Goal: Task Accomplishment & Management: Manage account settings

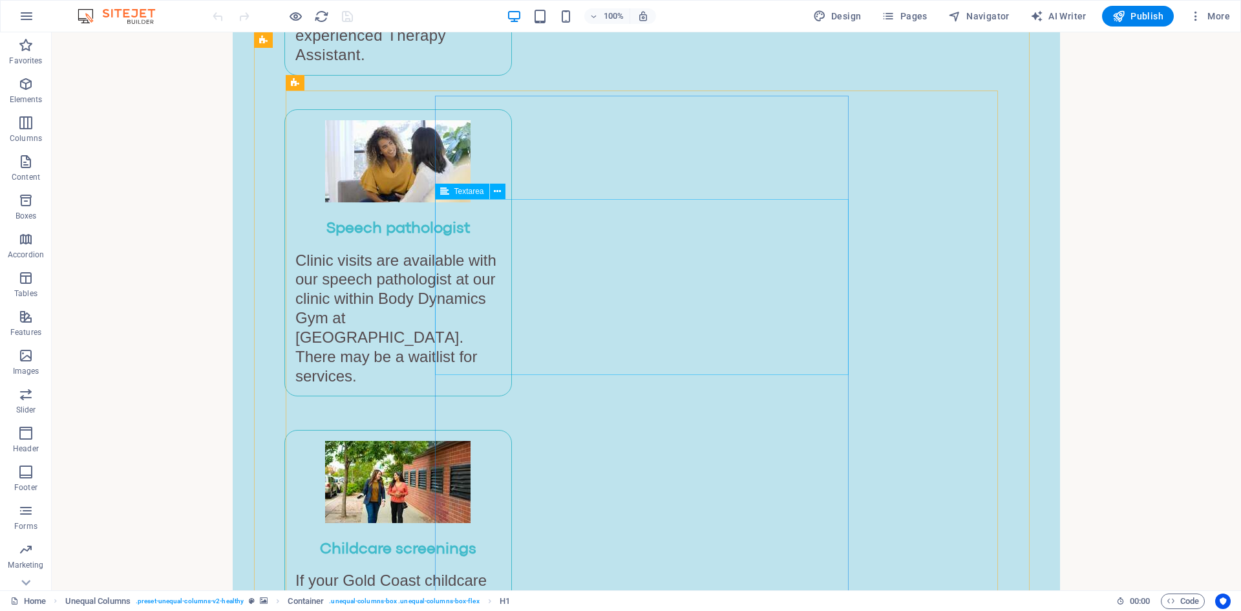
scroll to position [1487, 0]
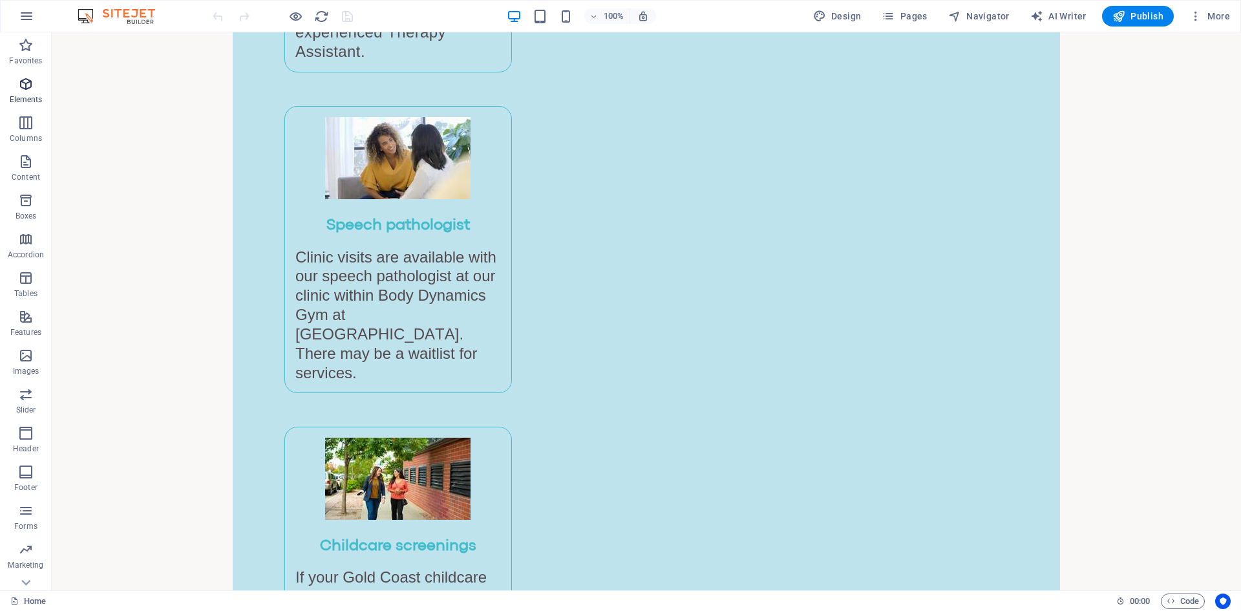
click at [26, 84] on icon "button" at bounding box center [26, 84] width 16 height 16
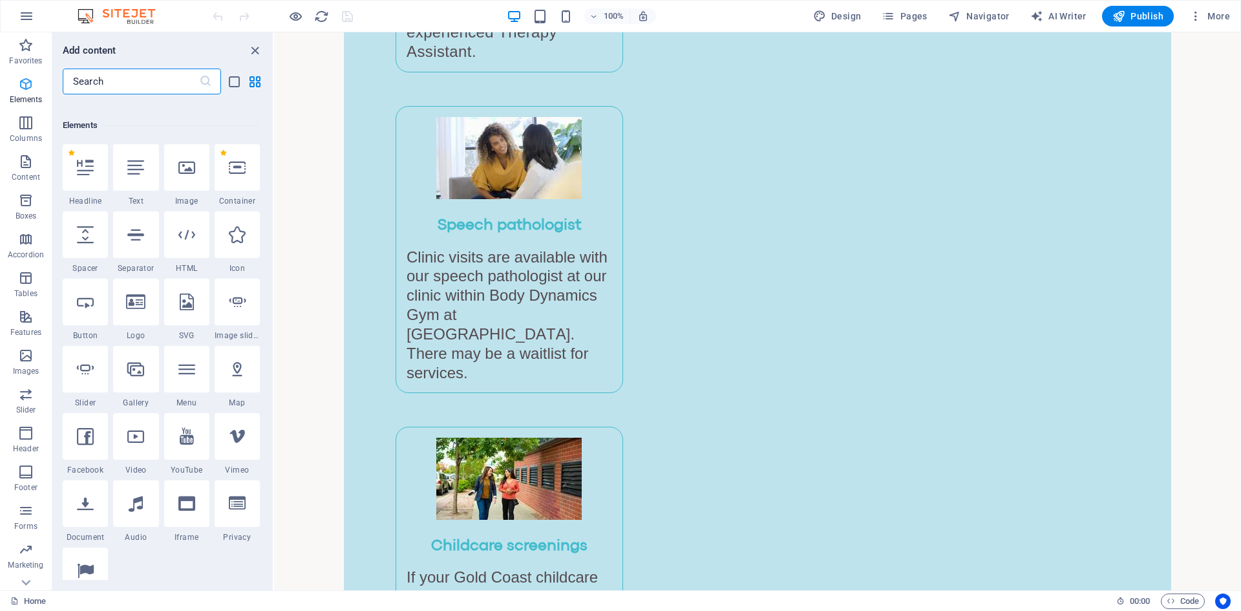
scroll to position [138, 0]
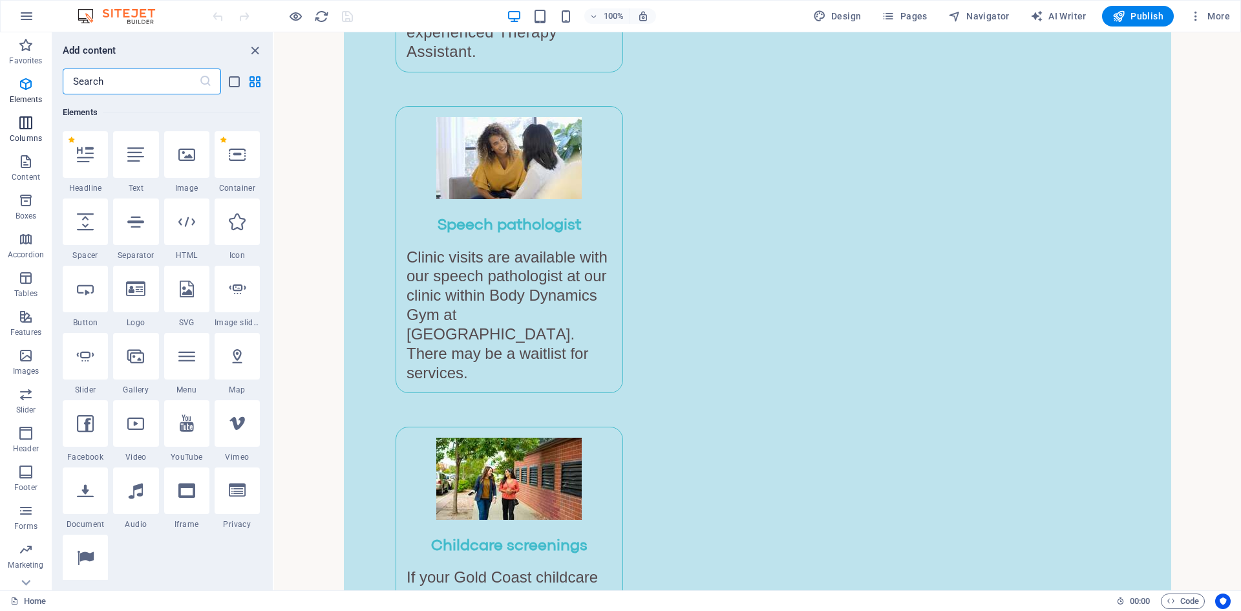
click at [23, 126] on icon "button" at bounding box center [26, 123] width 16 height 16
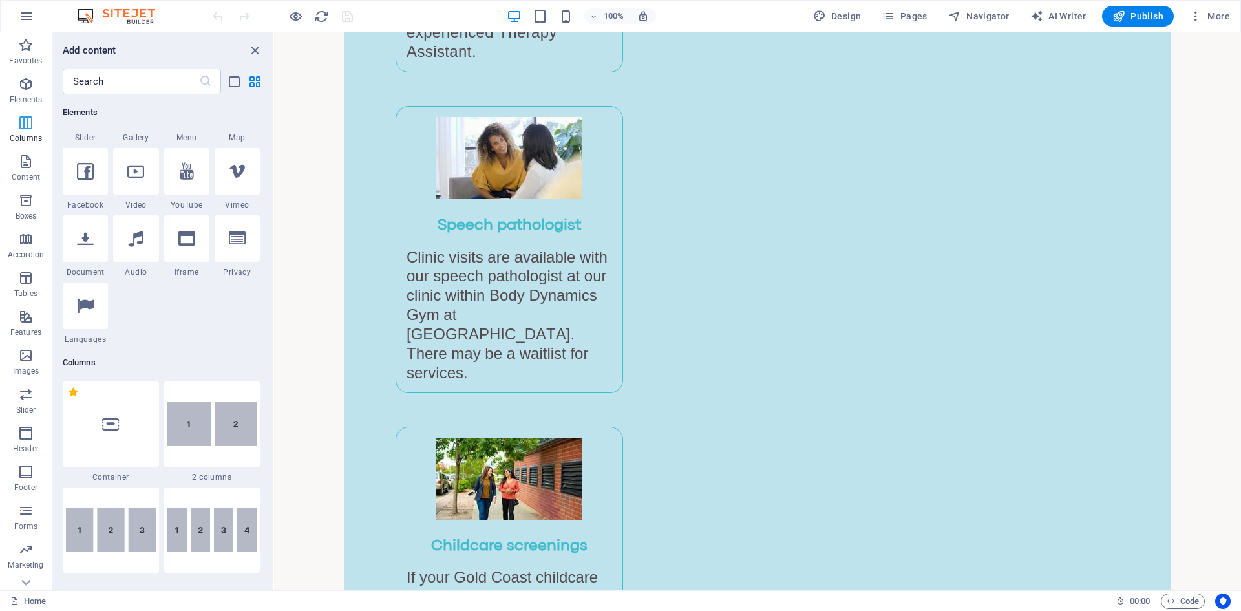
scroll to position [640, 0]
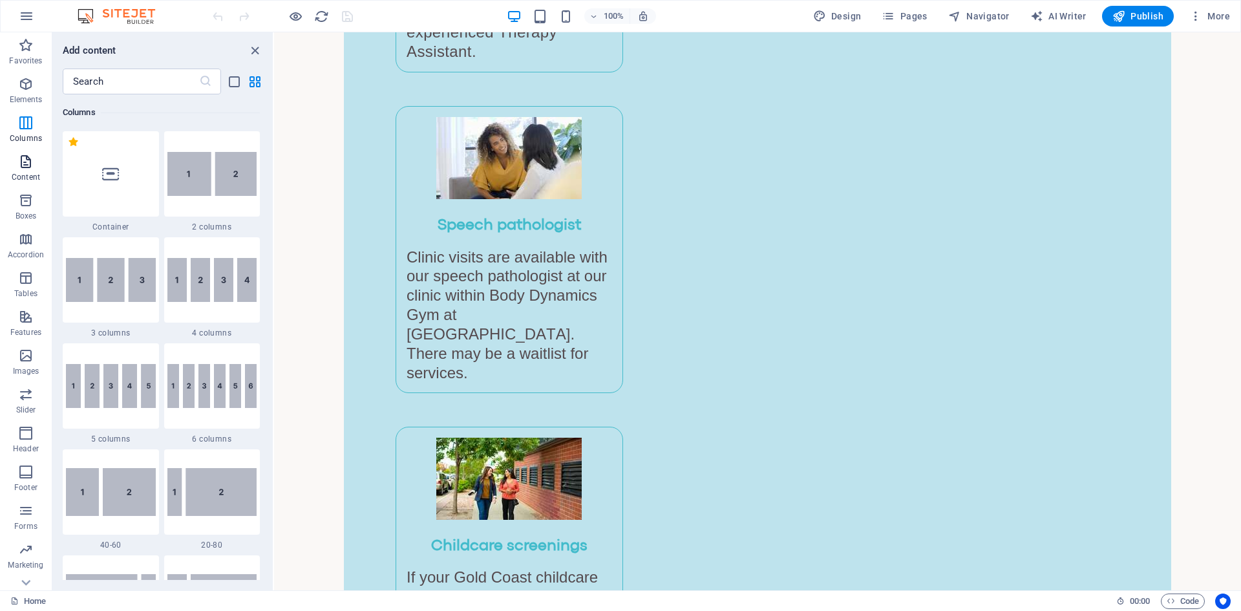
click at [24, 158] on icon "button" at bounding box center [26, 162] width 16 height 16
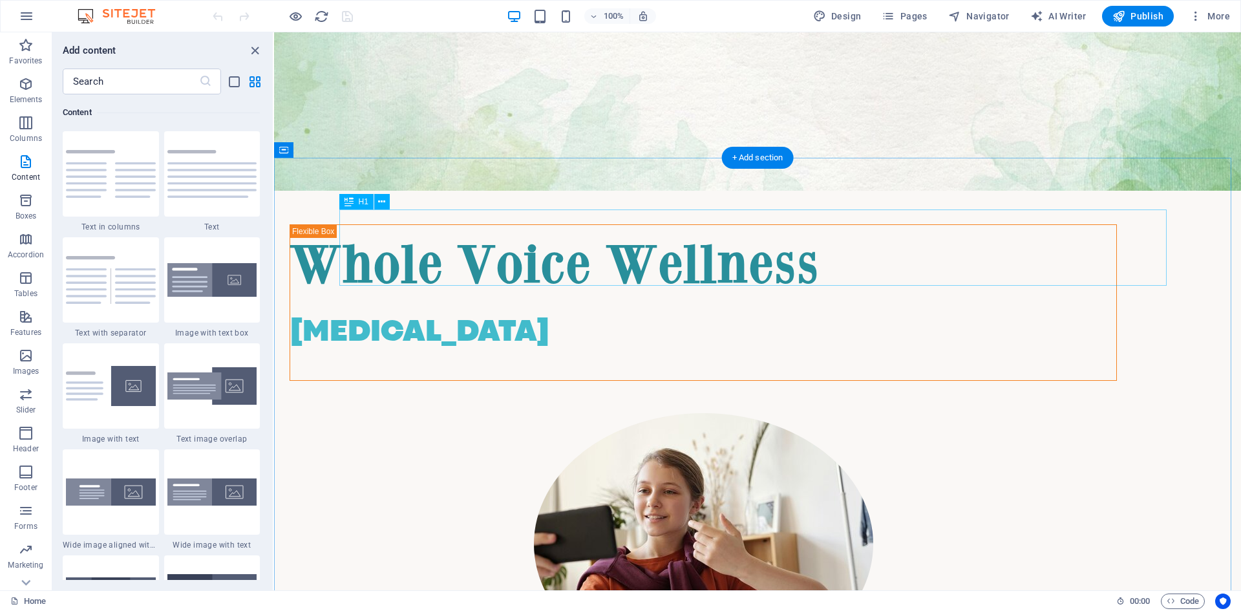
scroll to position [0, 0]
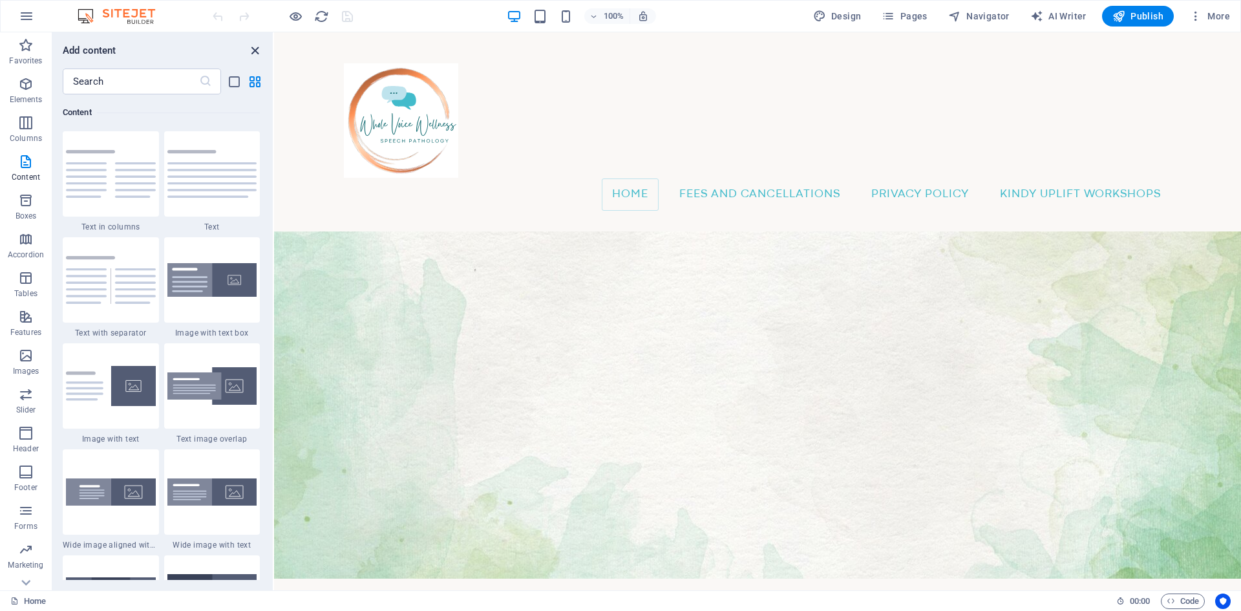
click at [257, 49] on icon "close panel" at bounding box center [255, 50] width 15 height 15
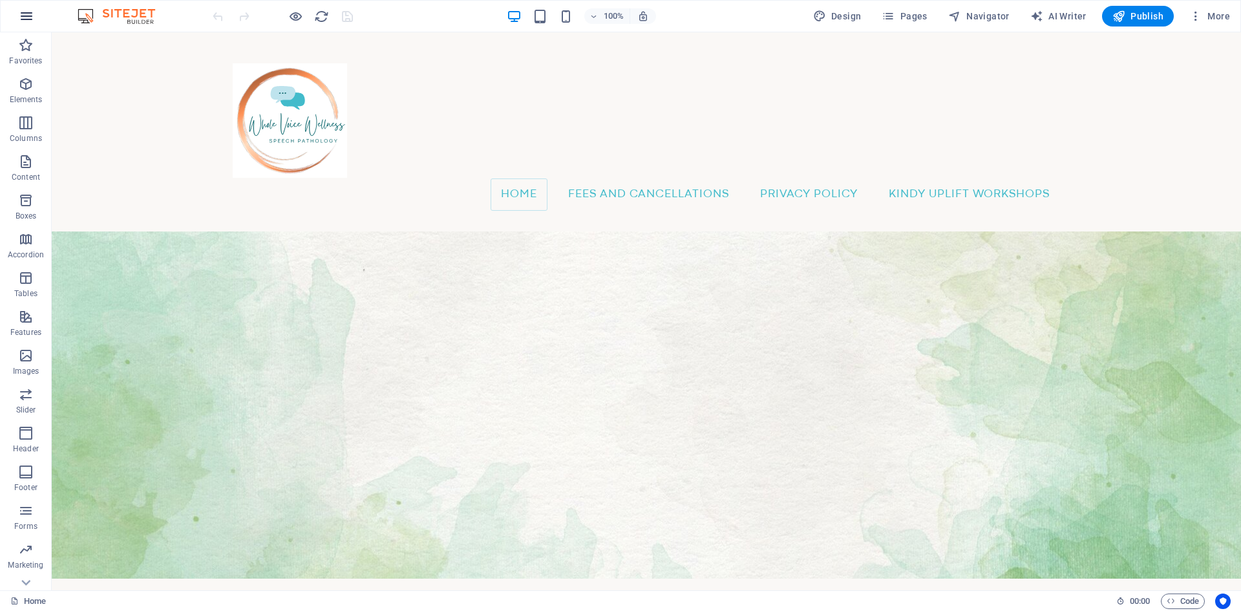
click at [25, 11] on icon "button" at bounding box center [27, 16] width 16 height 16
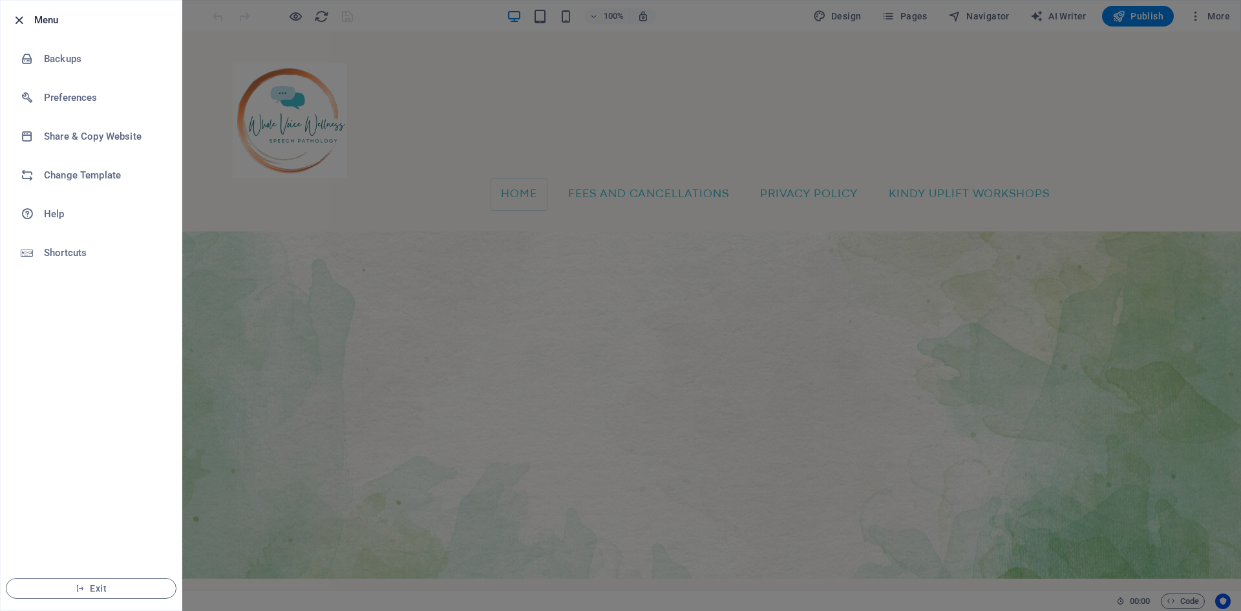
click at [18, 19] on icon "button" at bounding box center [19, 20] width 15 height 15
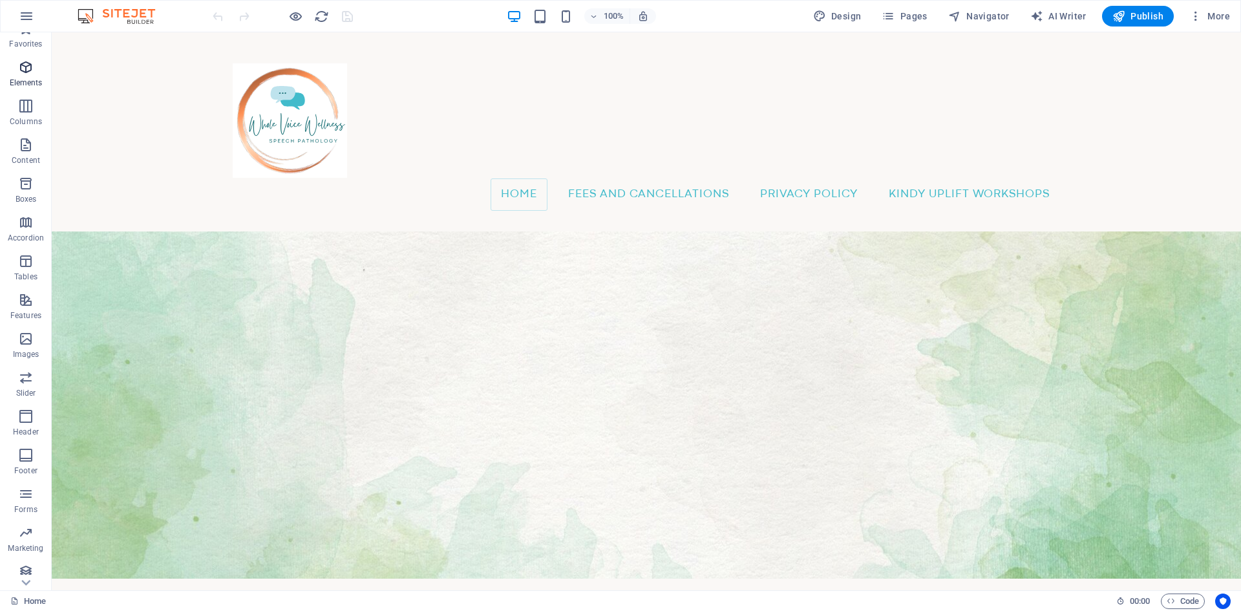
scroll to position [24, 0]
click at [27, 59] on icon "button" at bounding box center [26, 60] width 16 height 16
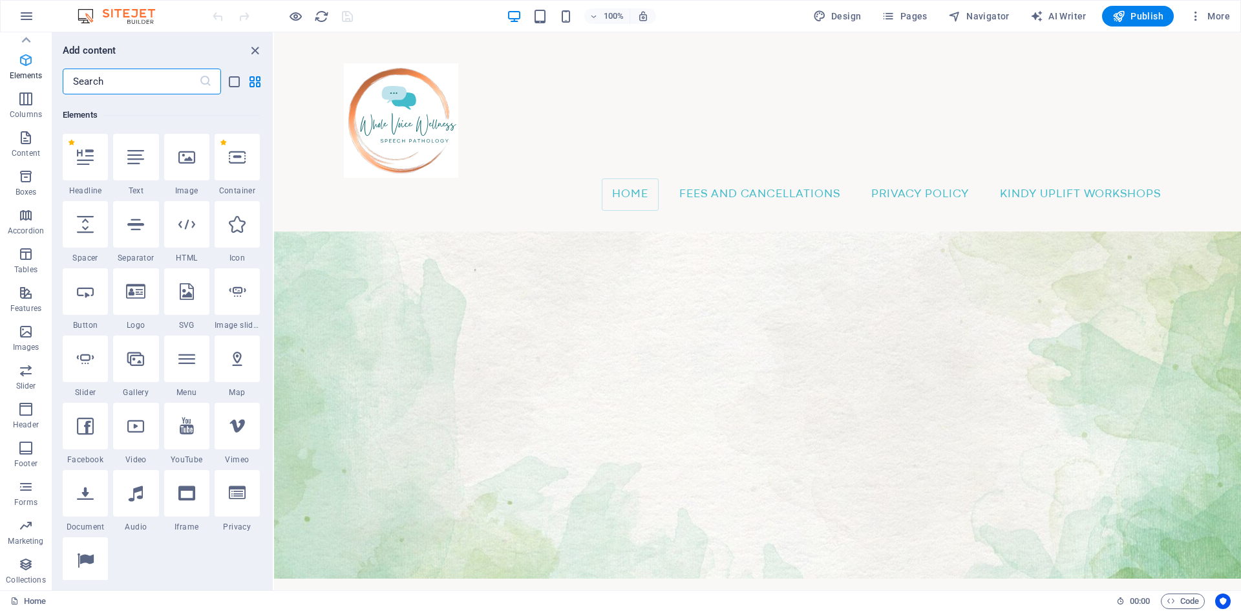
scroll to position [138, 0]
click at [21, 101] on icon "button" at bounding box center [26, 99] width 16 height 16
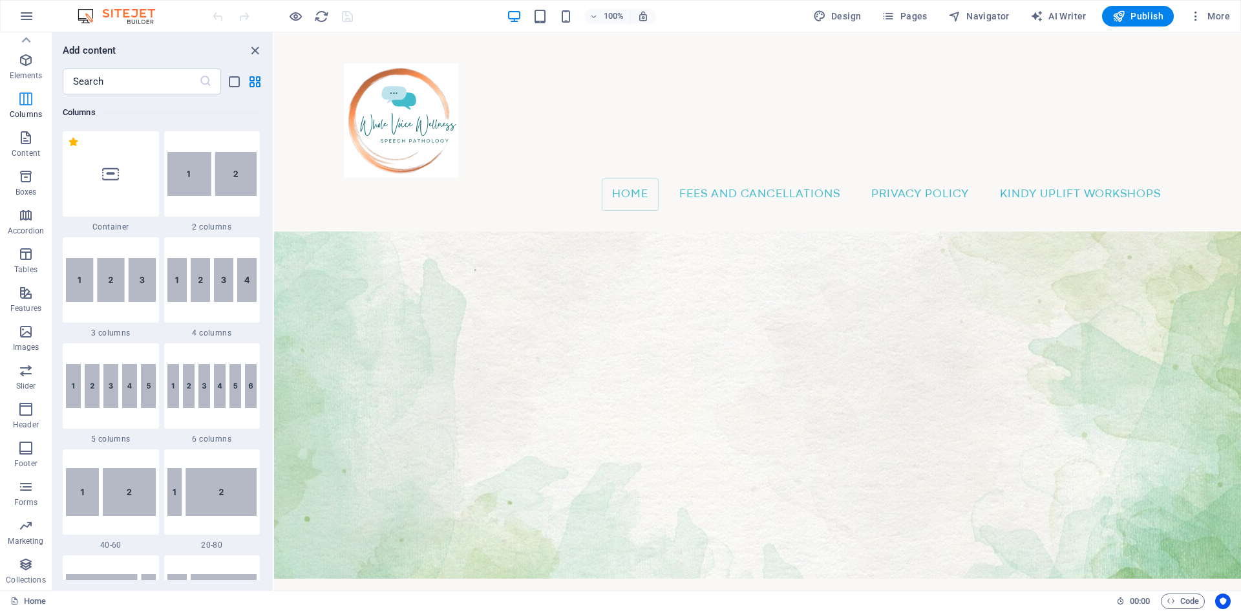
scroll to position [640, 0]
click at [838, 12] on span "Design" at bounding box center [837, 16] width 48 height 13
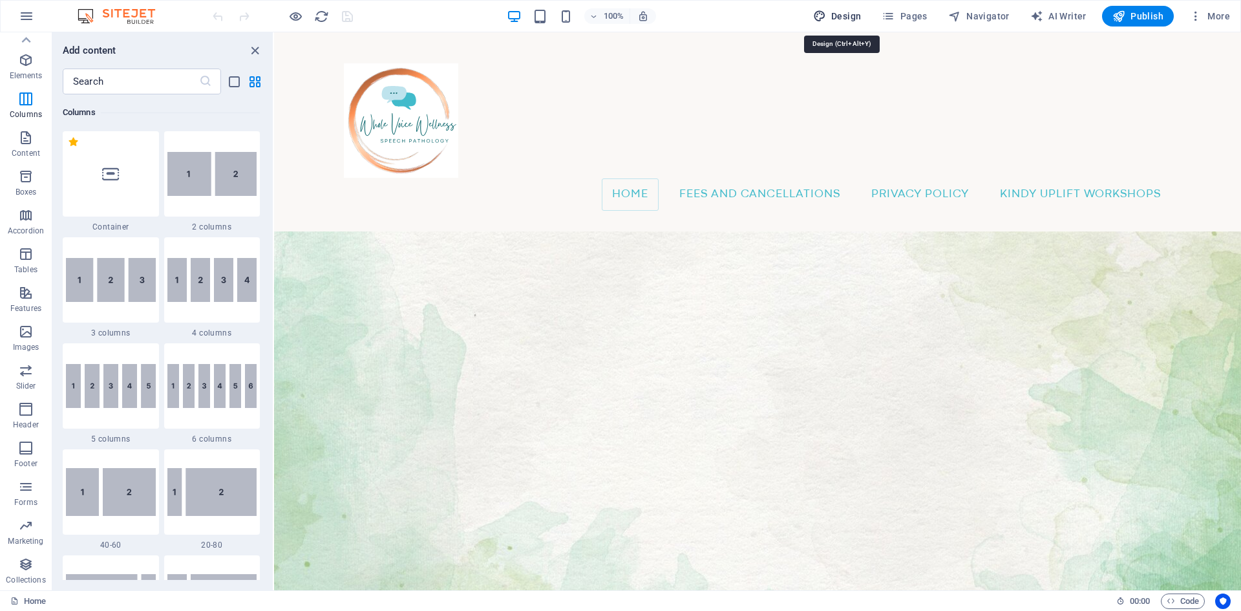
select select "px"
select select "400"
select select "px"
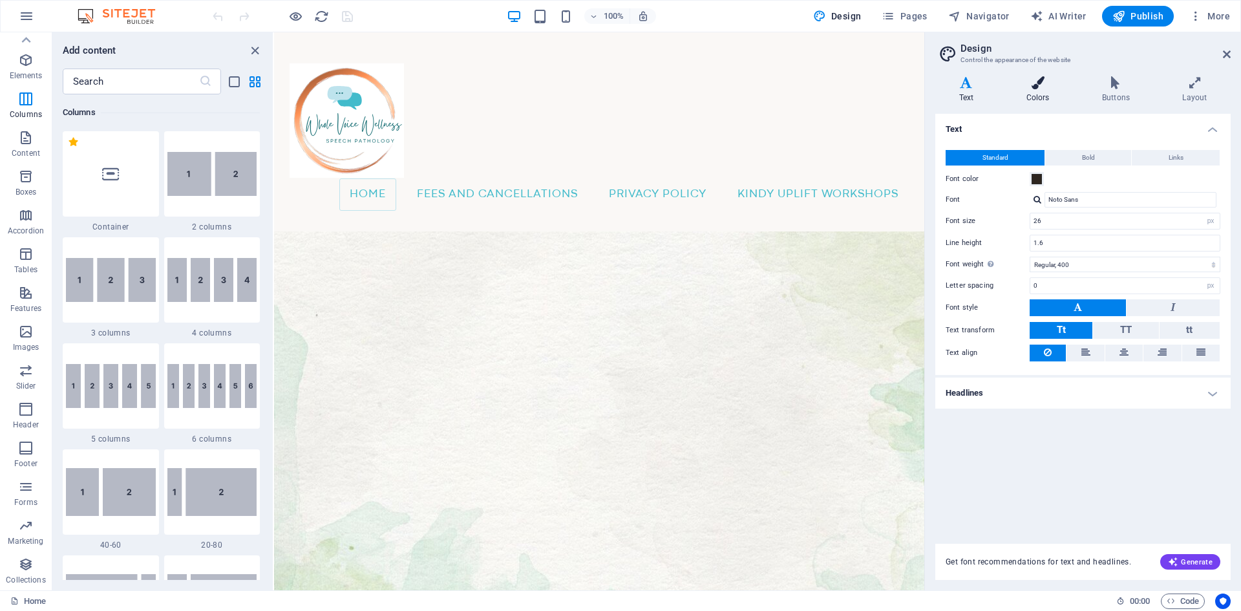
click at [1032, 87] on icon at bounding box center [1038, 82] width 70 height 13
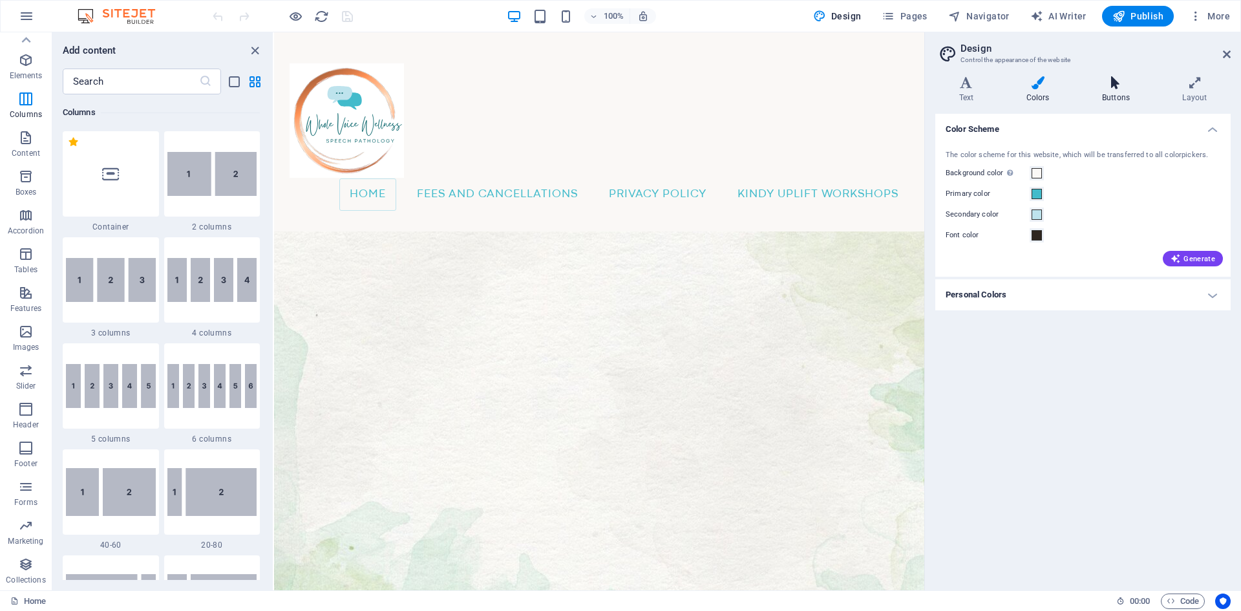
click at [1113, 87] on icon at bounding box center [1115, 82] width 75 height 13
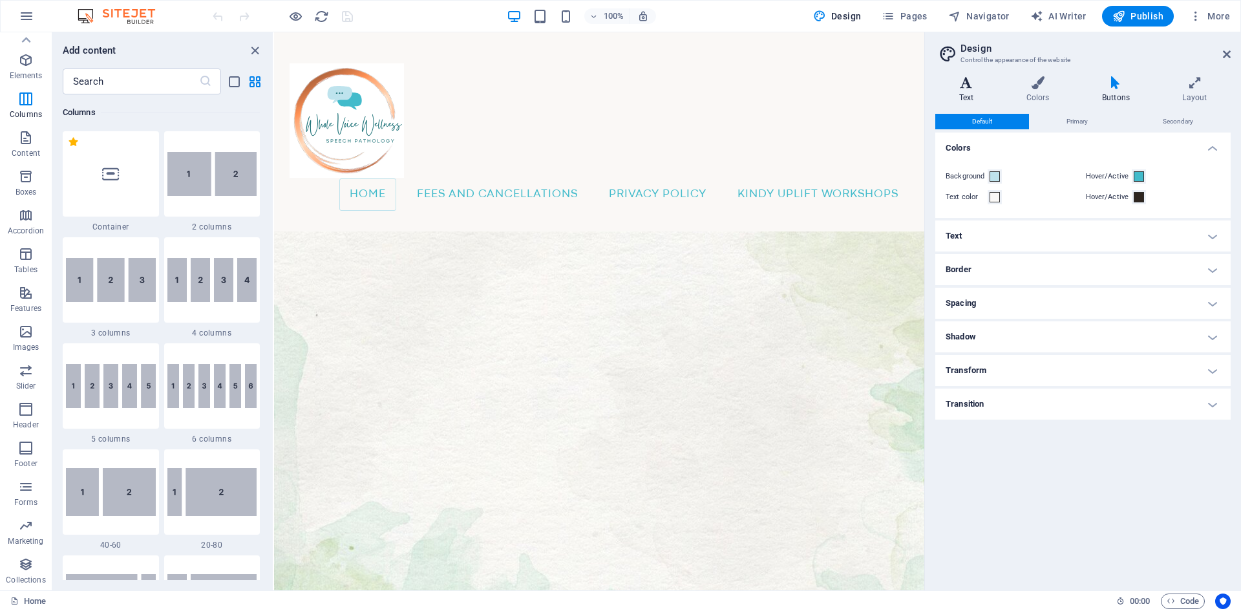
click at [971, 87] on icon at bounding box center [966, 82] width 62 height 13
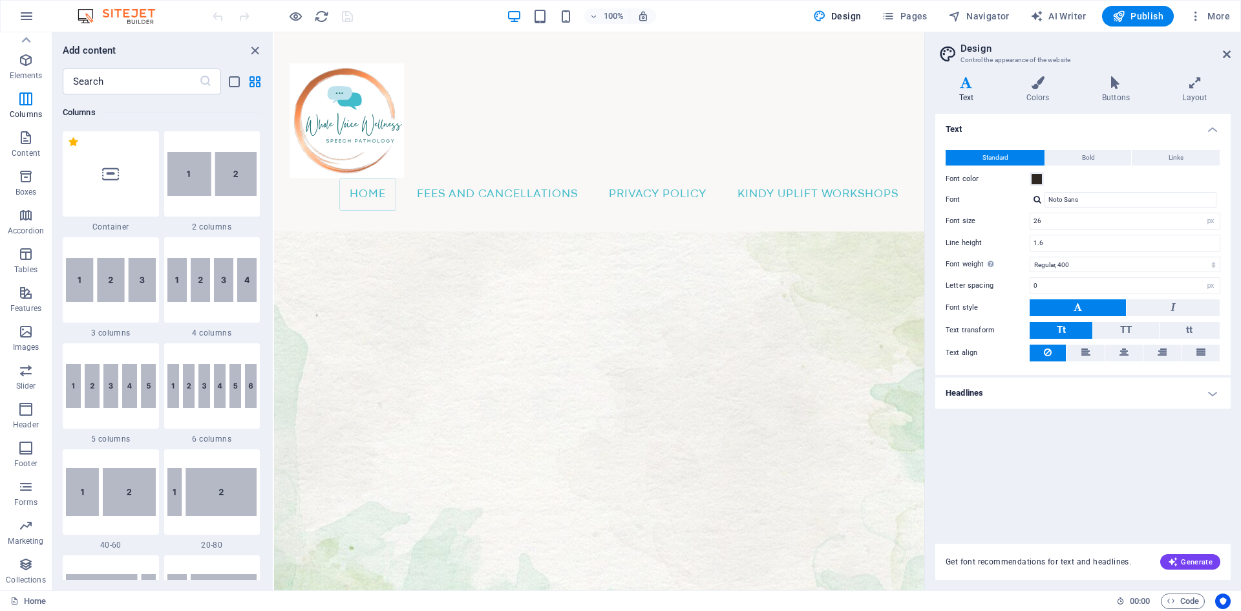
click at [1215, 390] on h4 "Headlines" at bounding box center [1082, 393] width 295 height 31
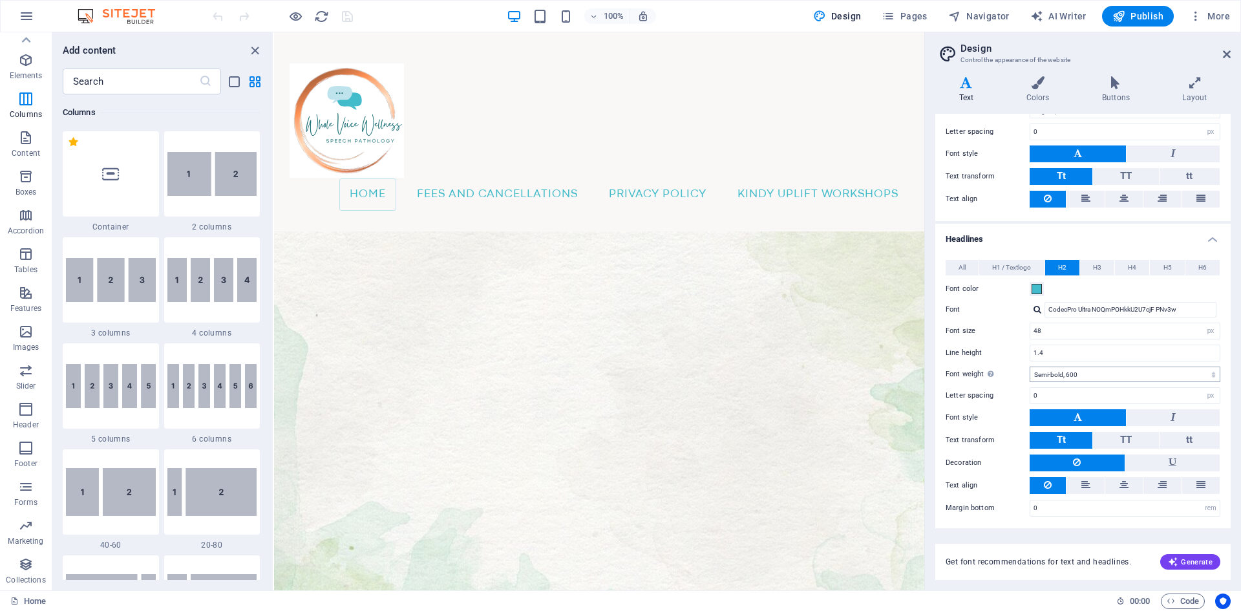
scroll to position [155, 0]
click at [21, 296] on icon "button" at bounding box center [26, 293] width 16 height 16
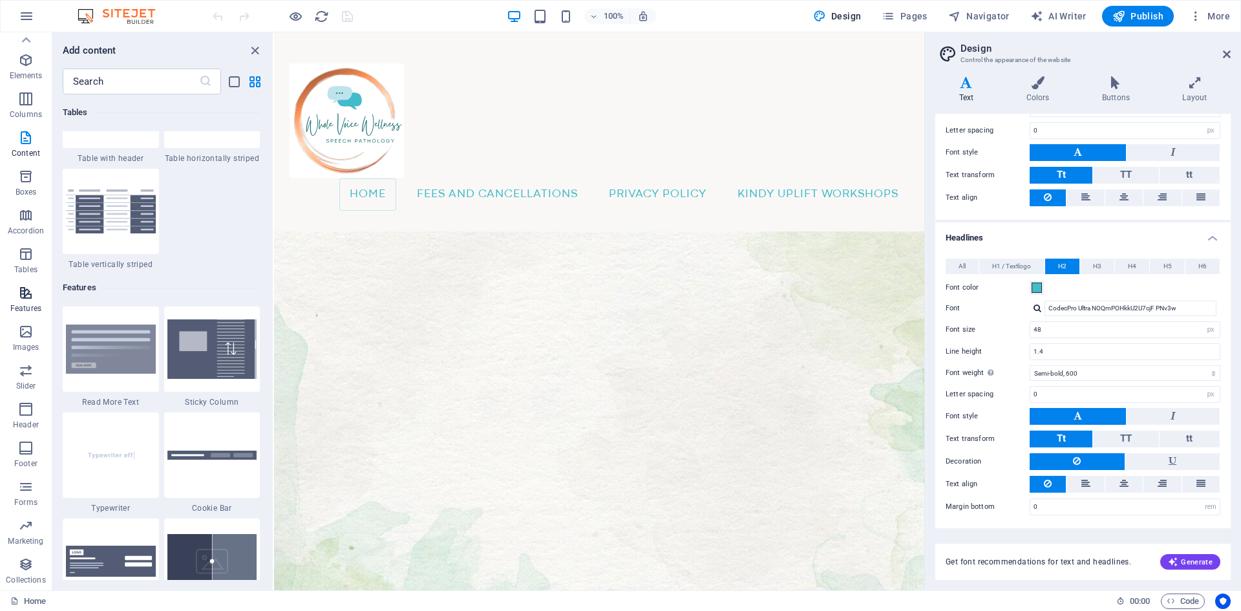
scroll to position [5039, 0]
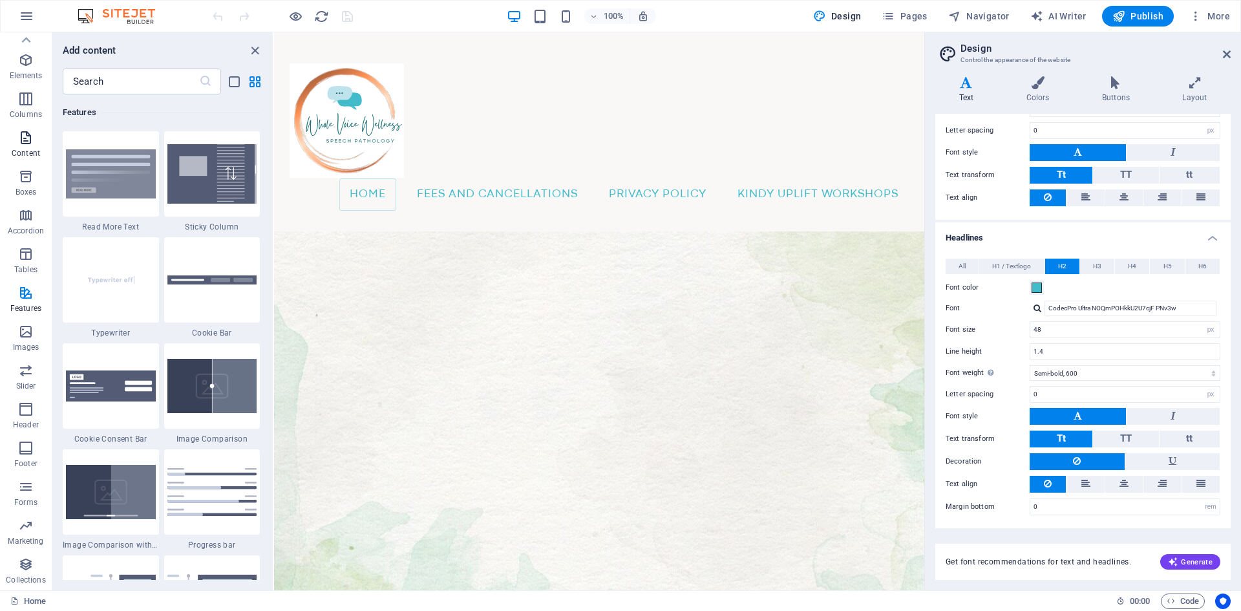
click at [30, 135] on icon "button" at bounding box center [26, 138] width 16 height 16
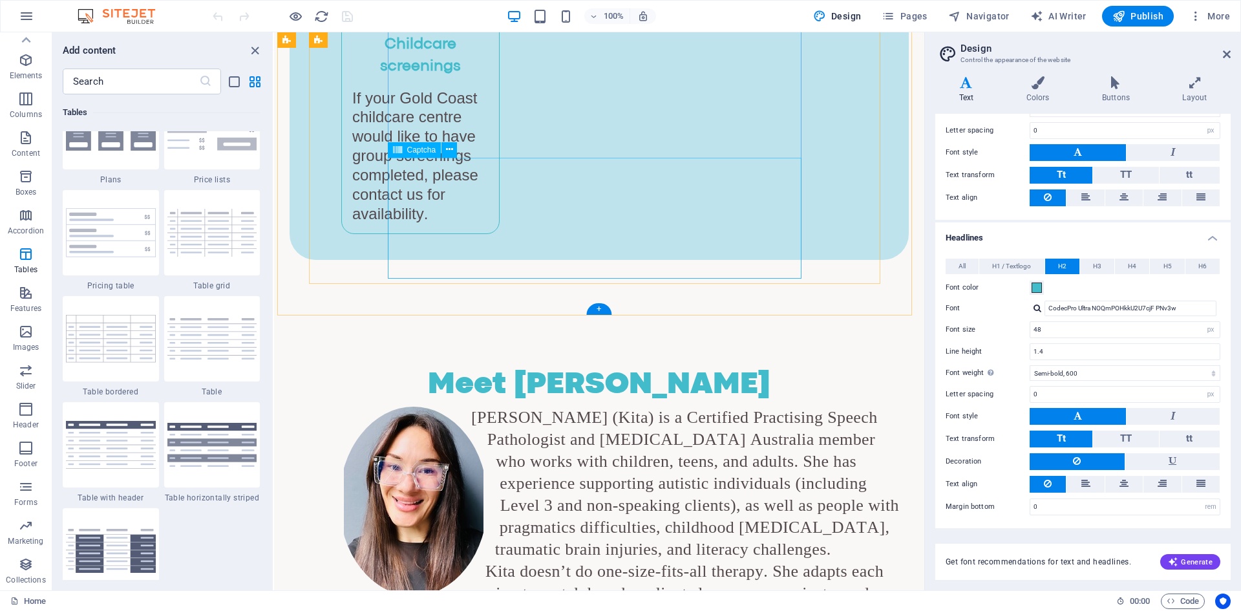
scroll to position [2227, 0]
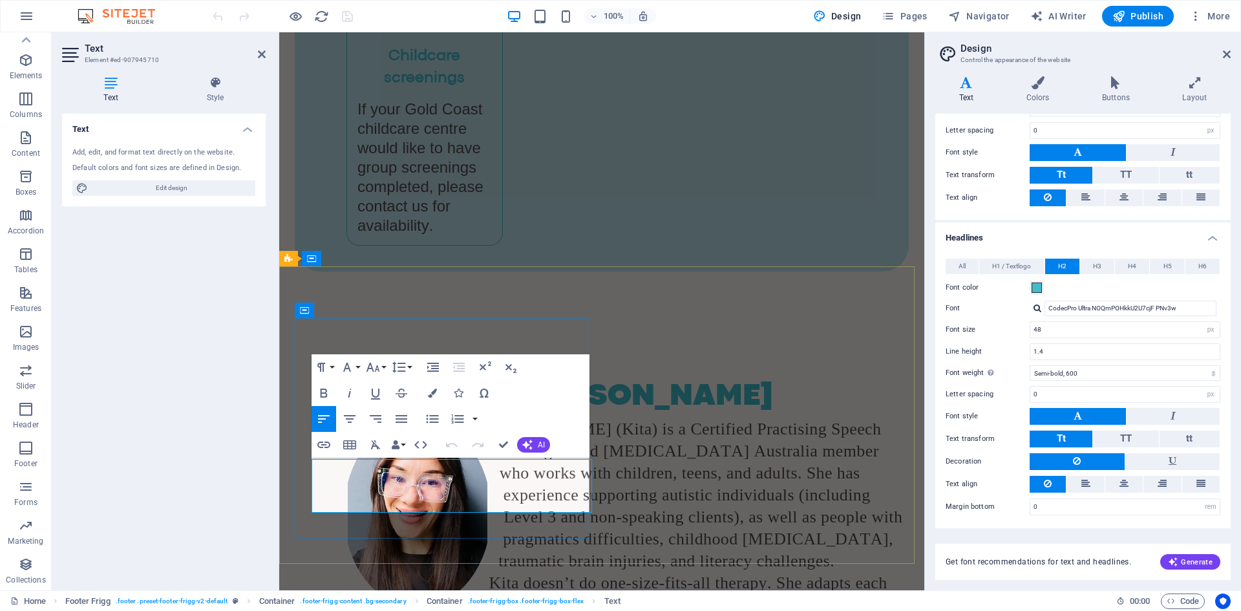
scroll to position [2199, 0]
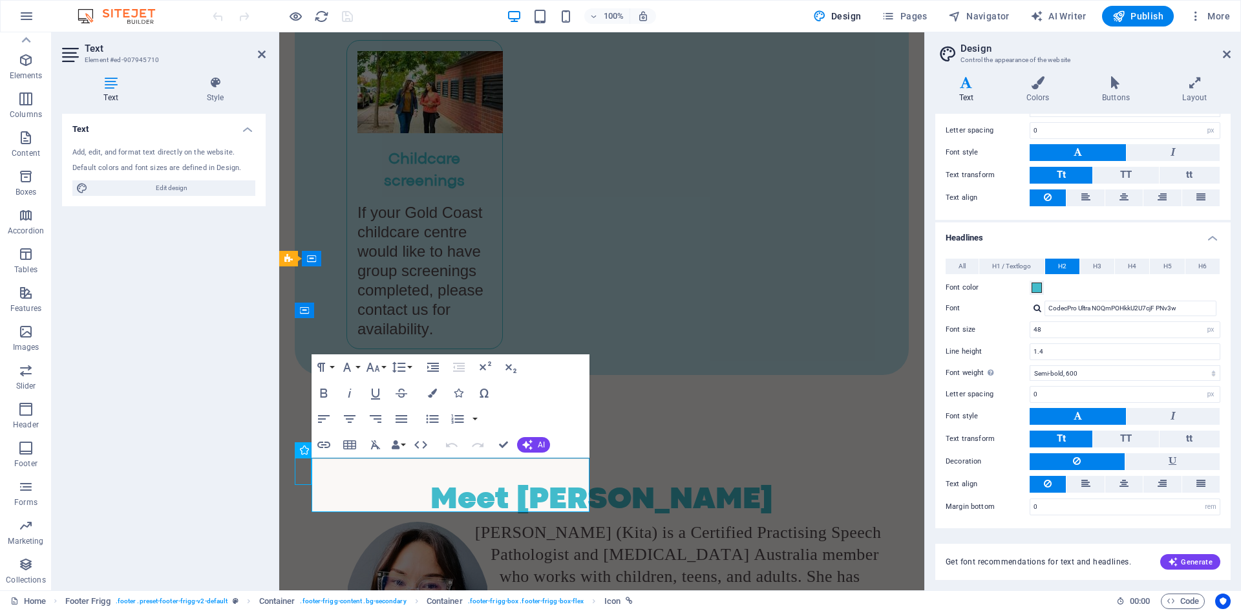
scroll to position [1987, 0]
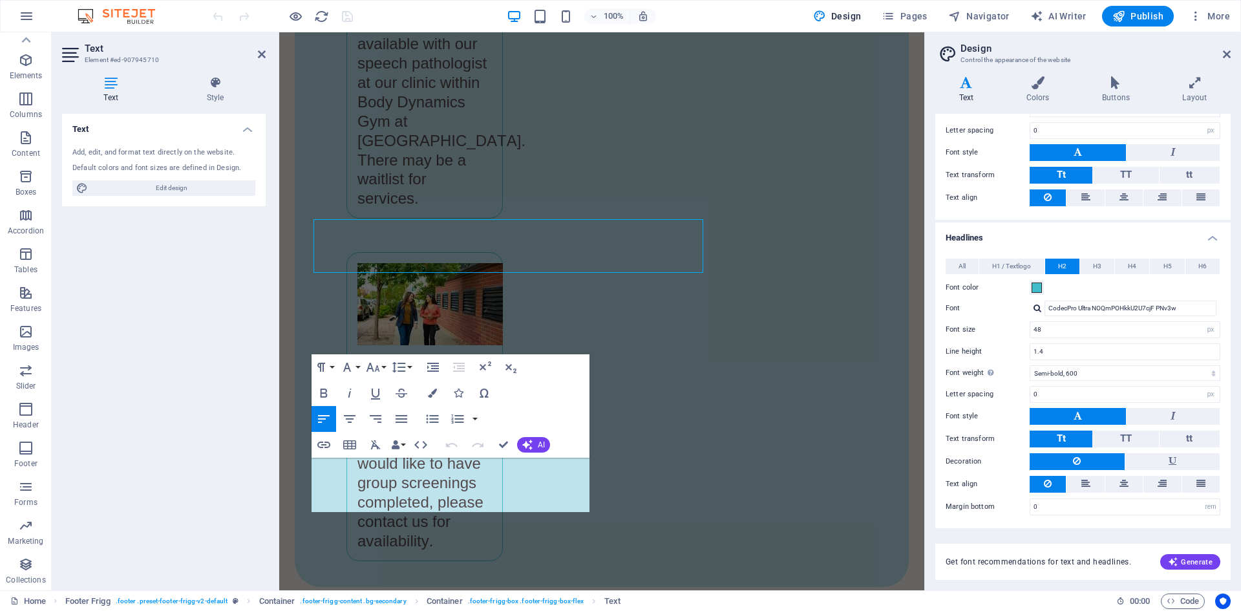
scroll to position [2199, 0]
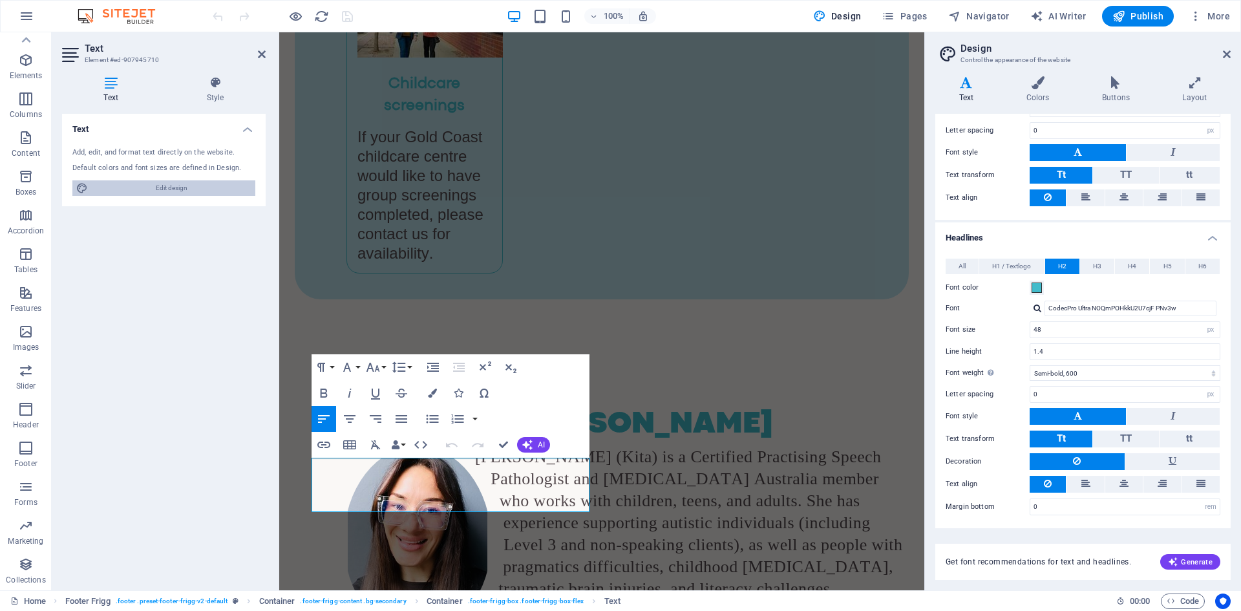
click at [175, 189] on span "Edit design" at bounding box center [172, 188] width 160 height 16
click at [1194, 19] on icon "button" at bounding box center [1196, 16] width 13 height 13
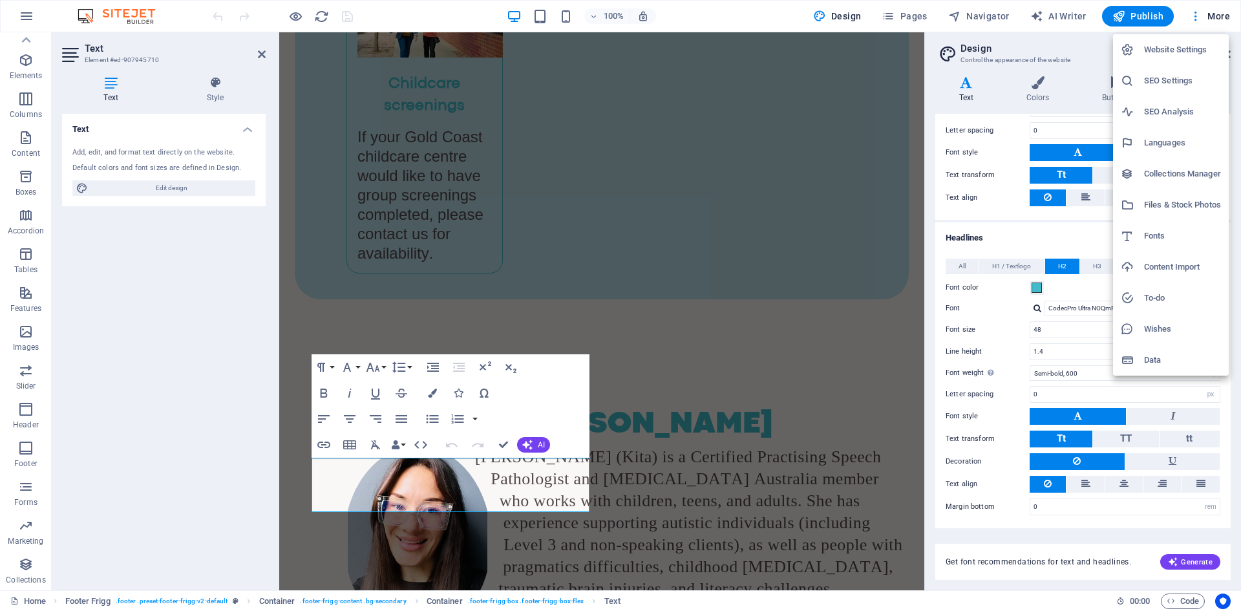
click at [1175, 50] on h6 "Website Settings" at bounding box center [1182, 50] width 77 height 16
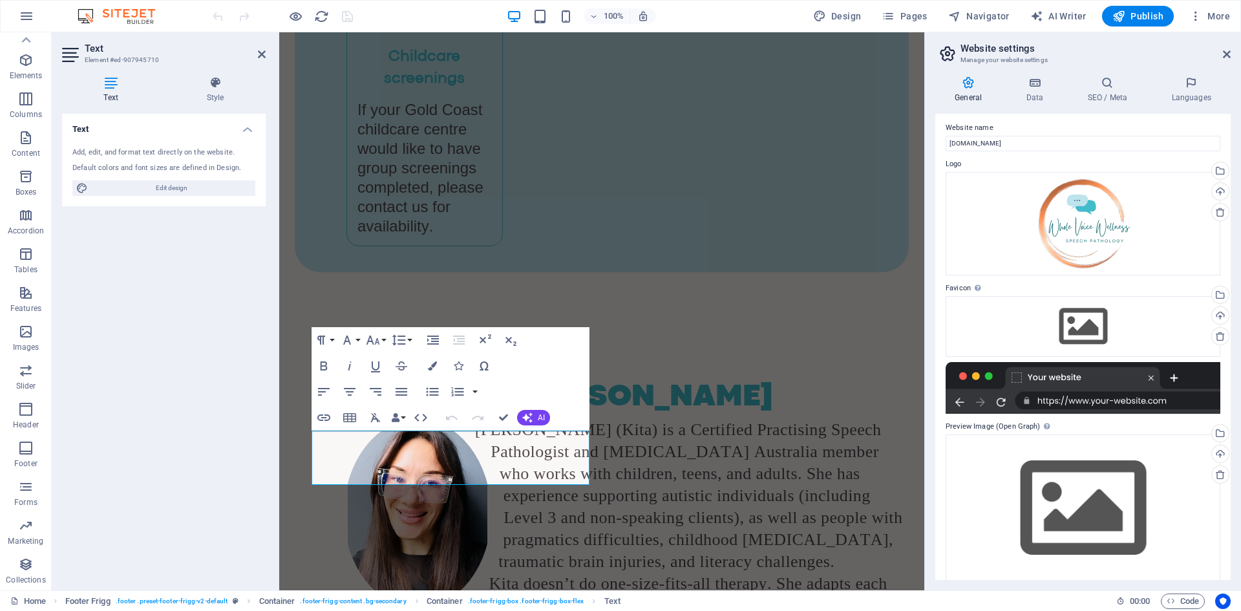
scroll to position [0, 0]
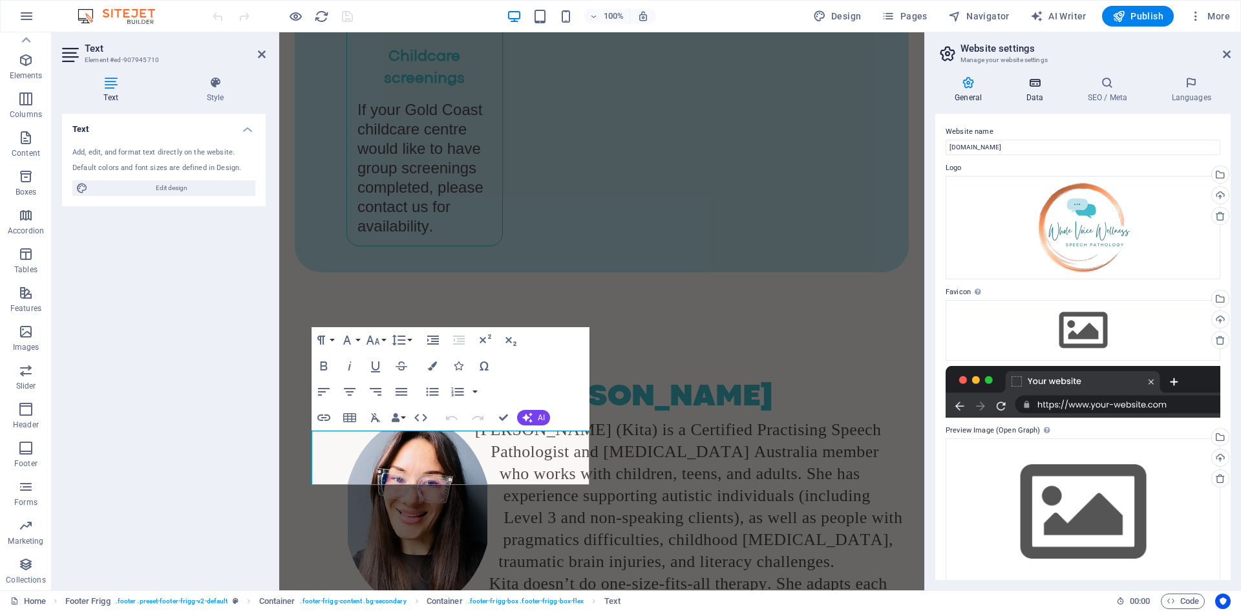
click at [1033, 80] on icon at bounding box center [1035, 82] width 56 height 13
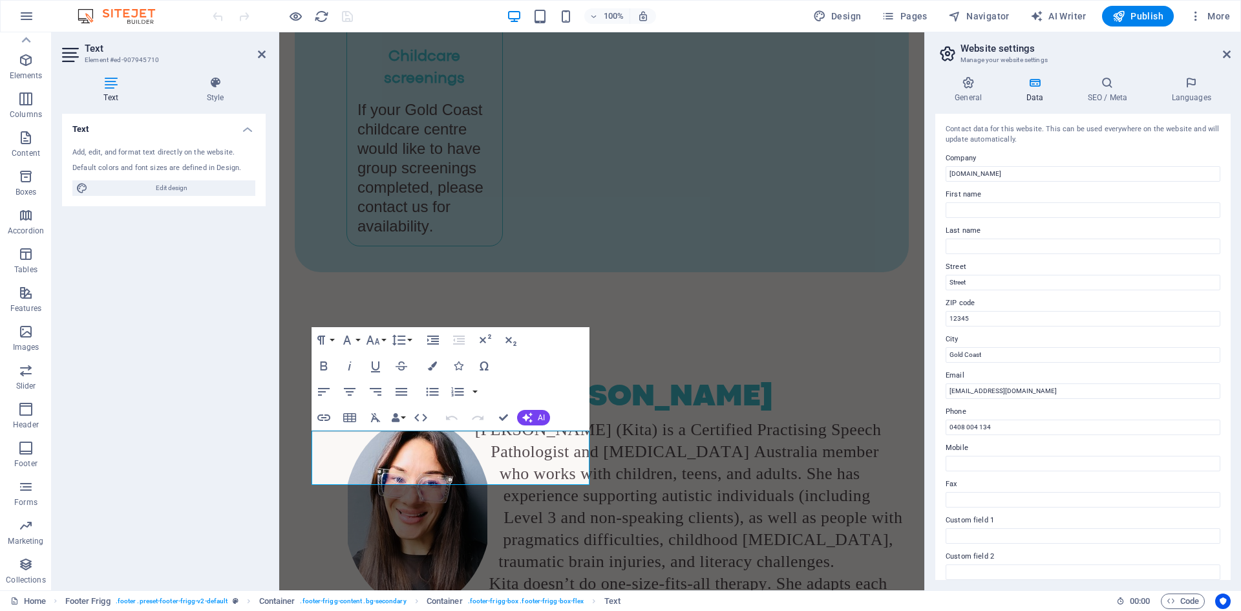
scroll to position [129, 0]
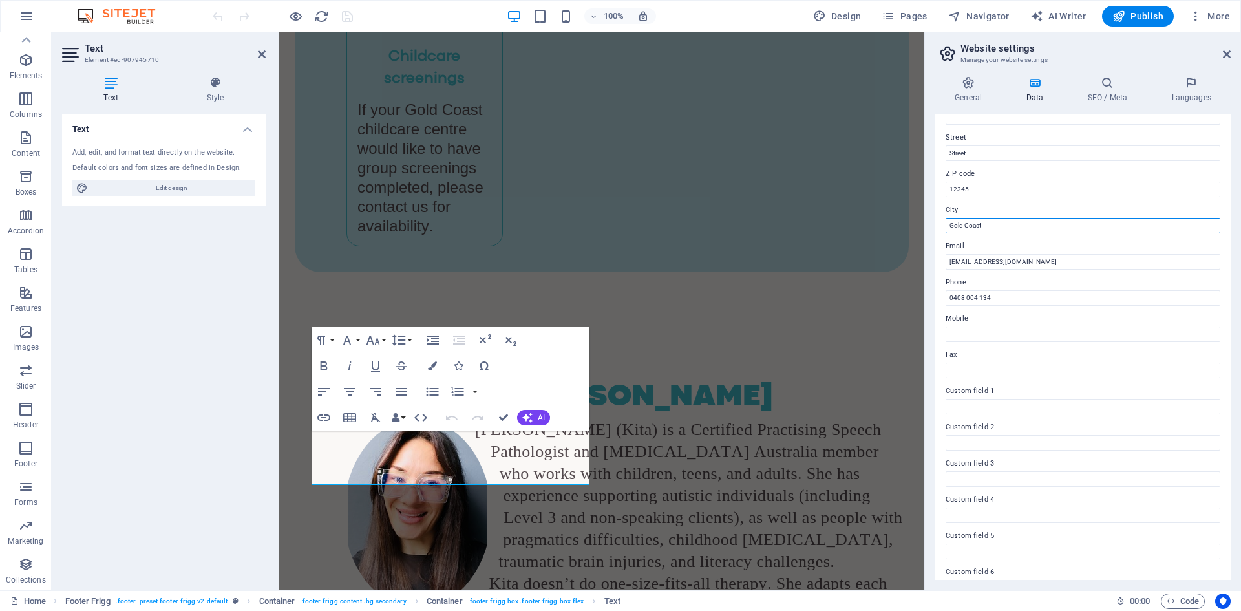
click at [1008, 223] on input "Gold Coast" at bounding box center [1083, 226] width 275 height 16
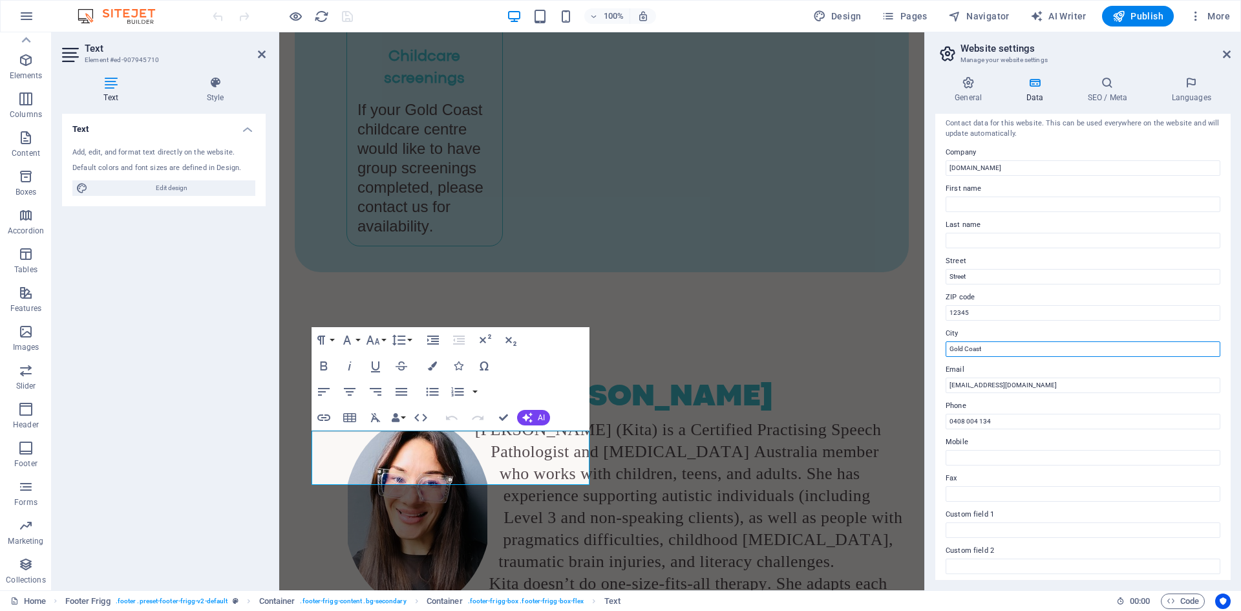
scroll to position [0, 0]
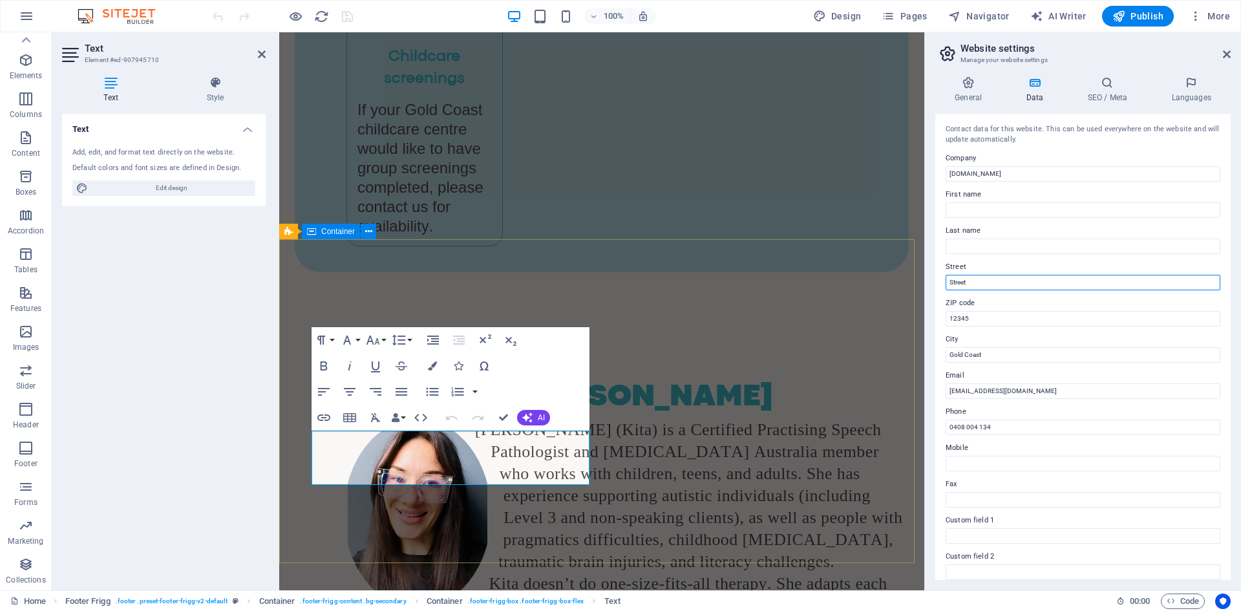
drag, startPoint x: 1286, startPoint y: 312, endPoint x: 902, endPoint y: 292, distance: 383.9
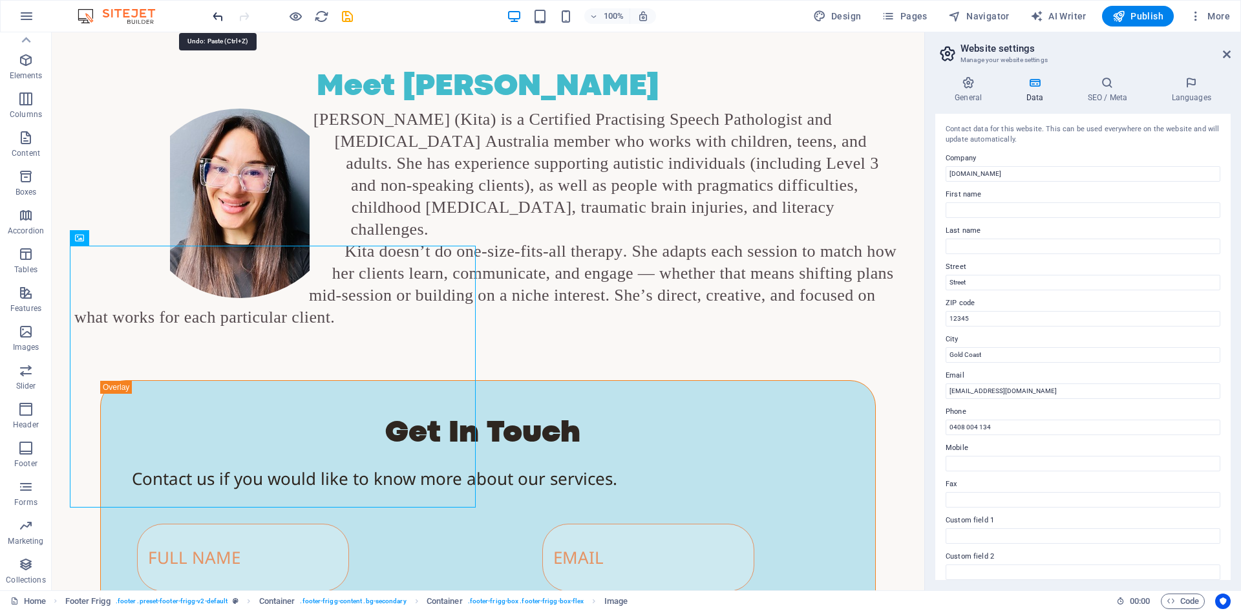
click at [213, 18] on icon "undo" at bounding box center [218, 16] width 15 height 15
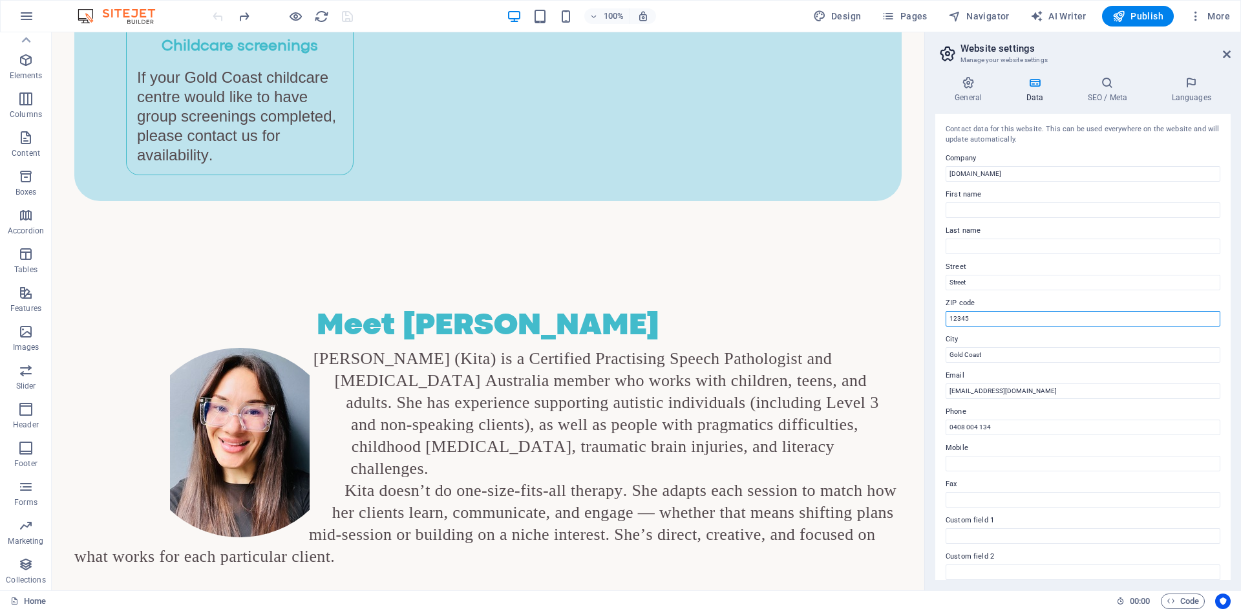
click at [998, 319] on input "12345" at bounding box center [1083, 319] width 275 height 16
click at [998, 278] on input "Street" at bounding box center [1083, 283] width 275 height 16
drag, startPoint x: 998, startPoint y: 278, endPoint x: 942, endPoint y: 278, distance: 55.6
click at [942, 278] on div "Contact data for this website. This can be used everywhere on the website and w…" at bounding box center [1082, 347] width 295 height 466
paste input "17 Crown Cour"
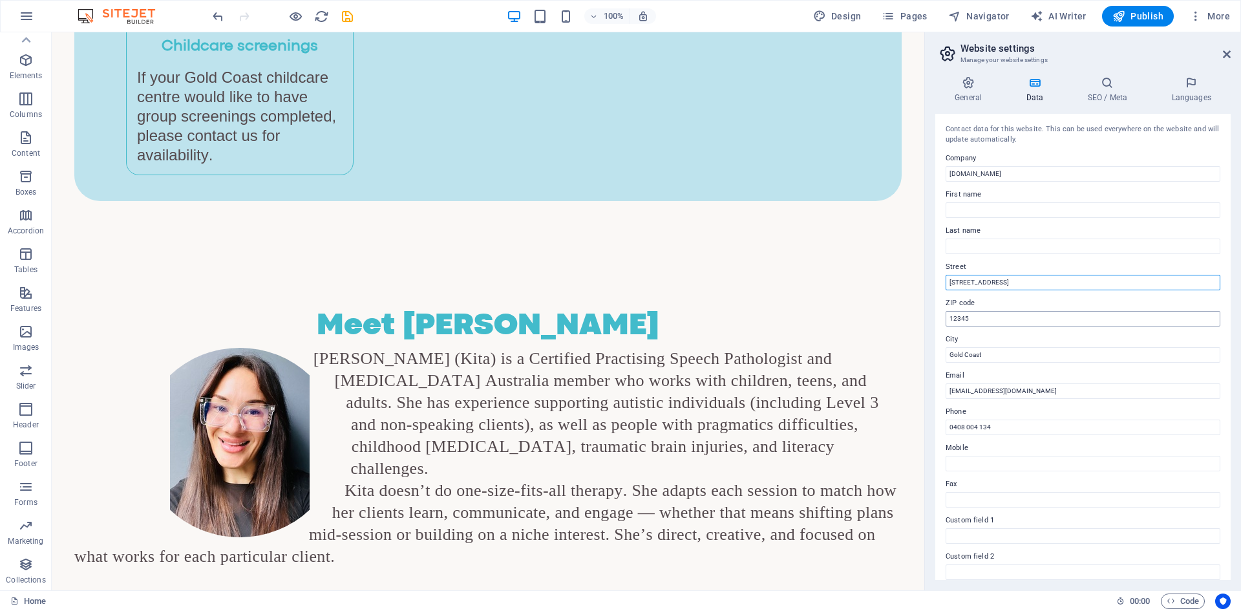
type input "[STREET_ADDRESS]"
click at [1020, 312] on input "12345" at bounding box center [1083, 319] width 275 height 16
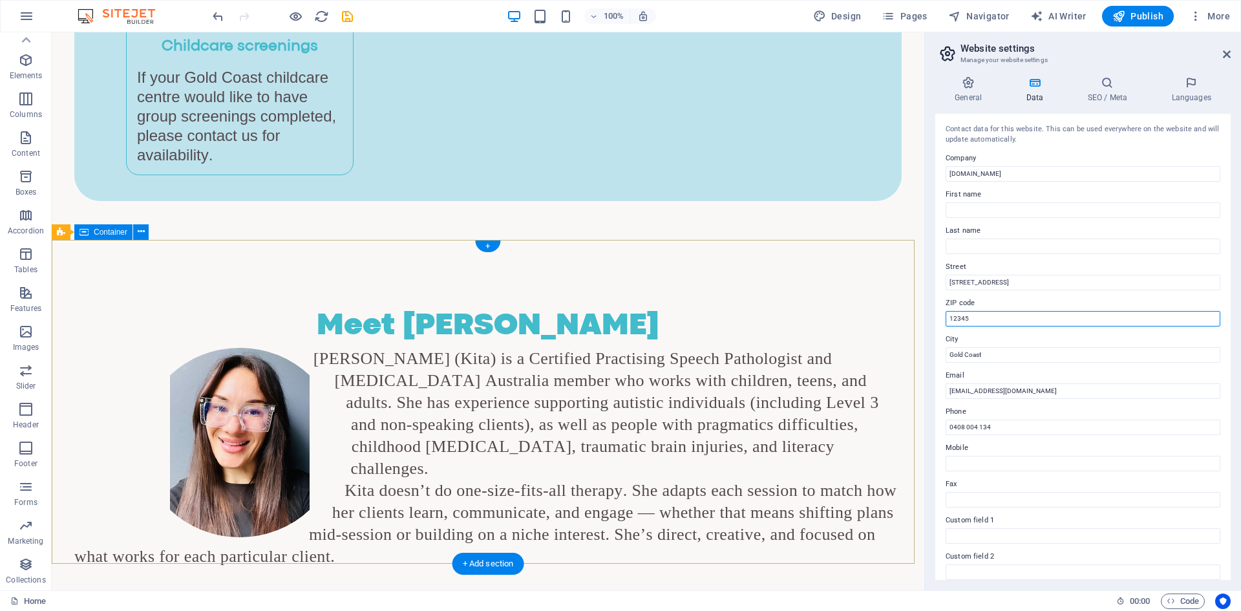
drag, startPoint x: 1036, startPoint y: 347, endPoint x: 909, endPoint y: 314, distance: 131.6
type input "4227"
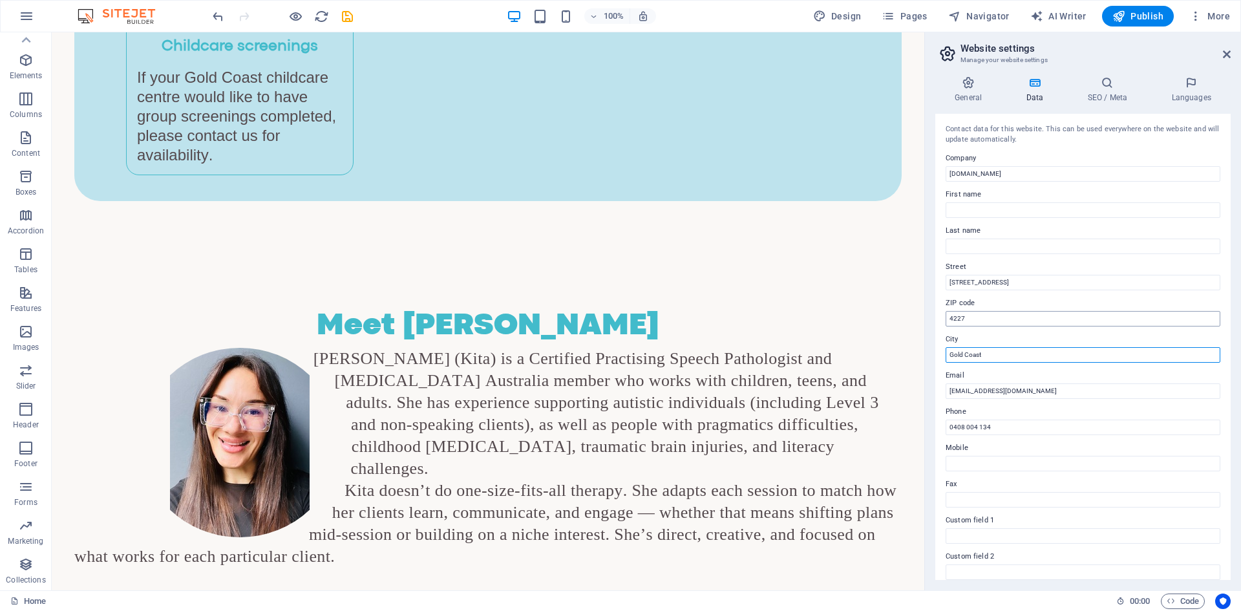
scroll to position [65, 0]
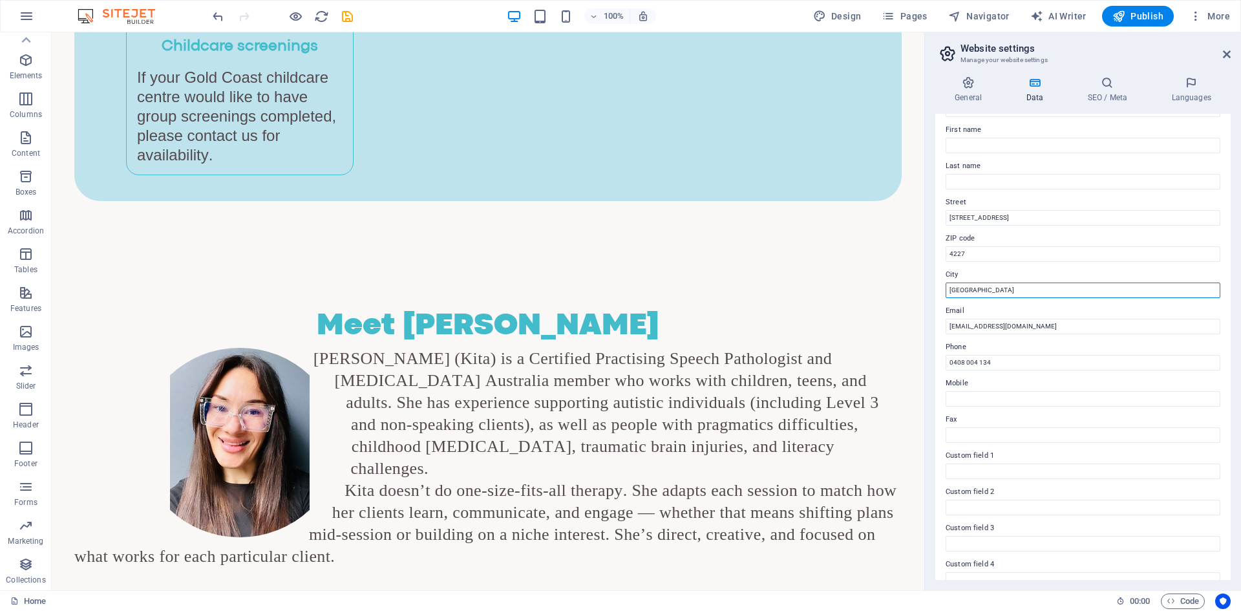
type input "[GEOGRAPHIC_DATA]"
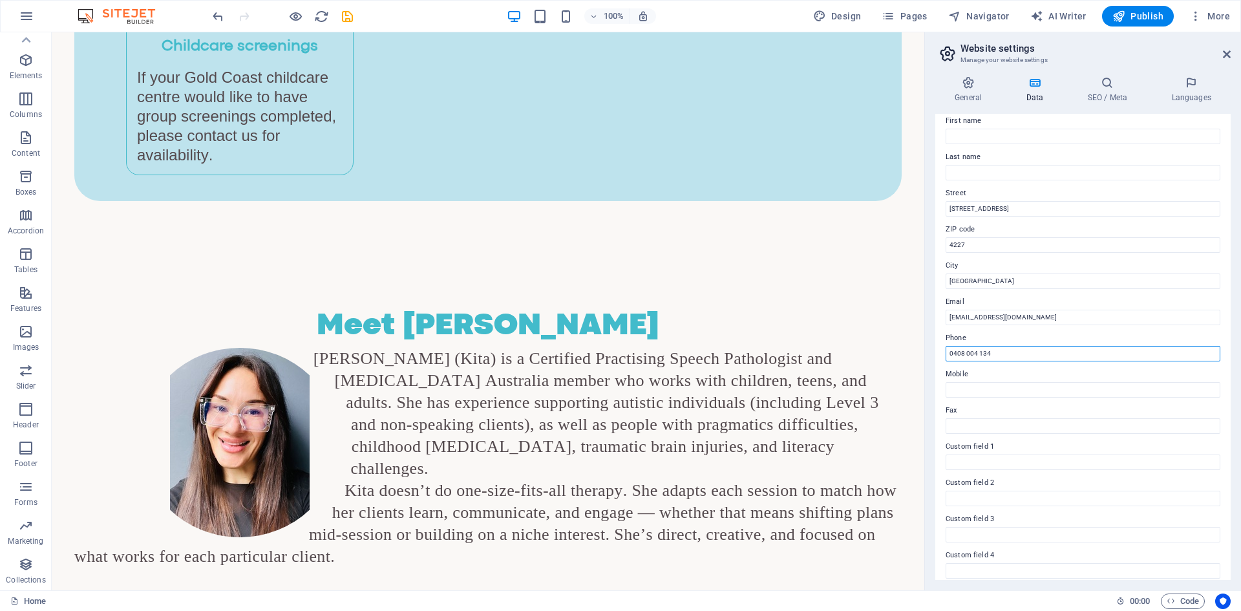
scroll to position [0, 0]
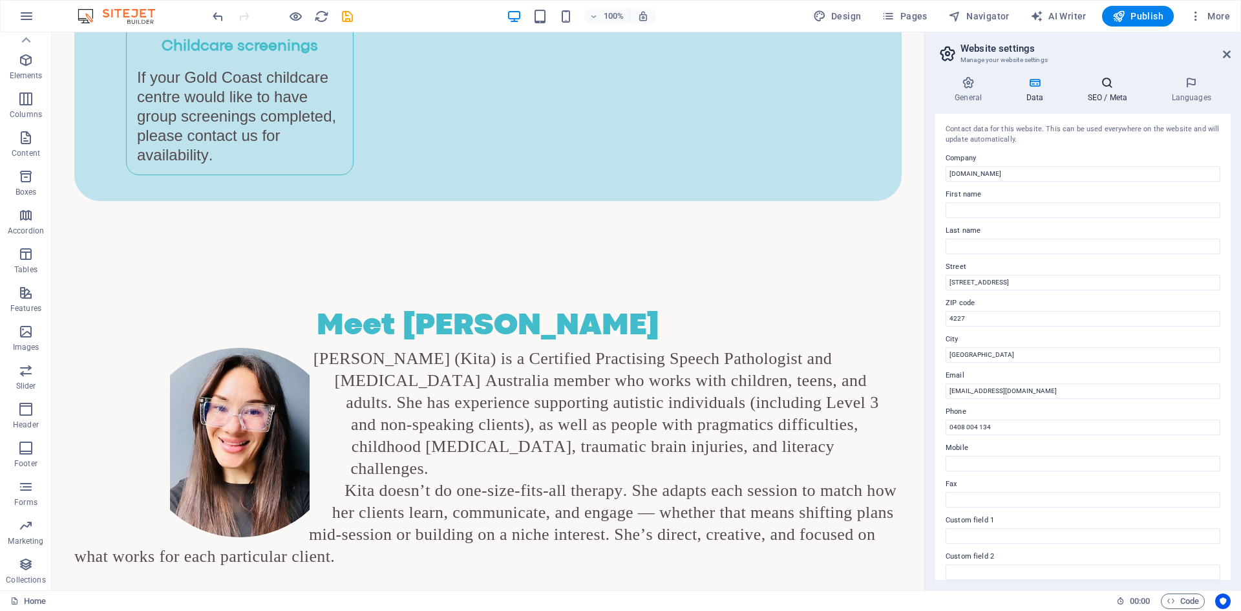
click at [1108, 85] on icon at bounding box center [1107, 82] width 79 height 13
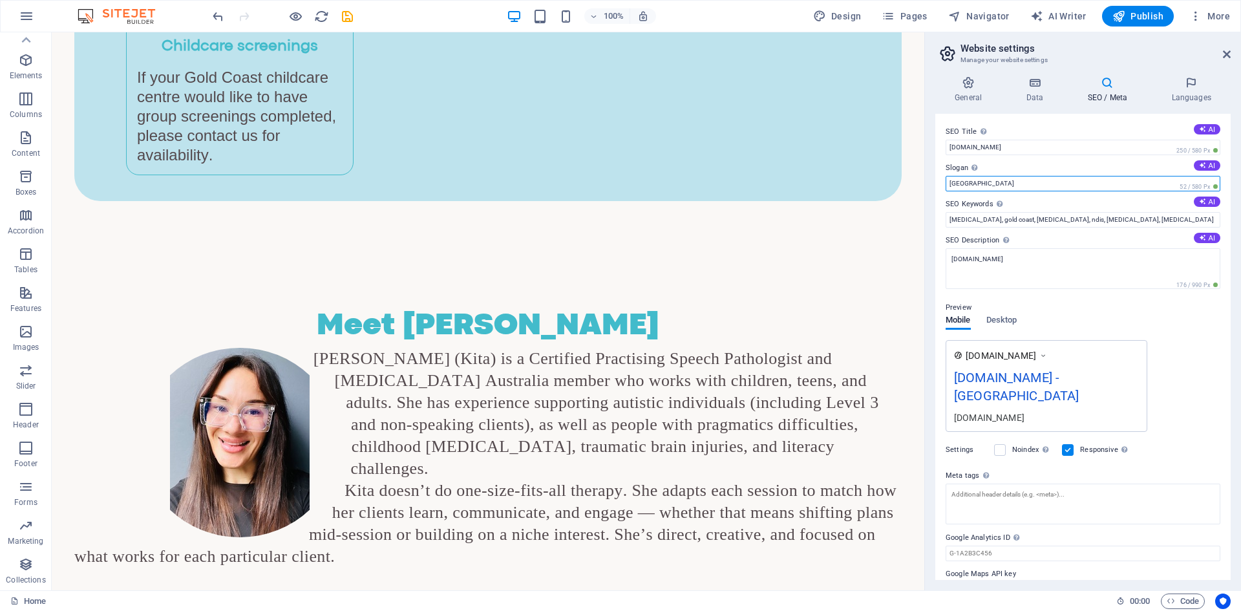
drag, startPoint x: 1037, startPoint y: 215, endPoint x: 902, endPoint y: 186, distance: 138.4
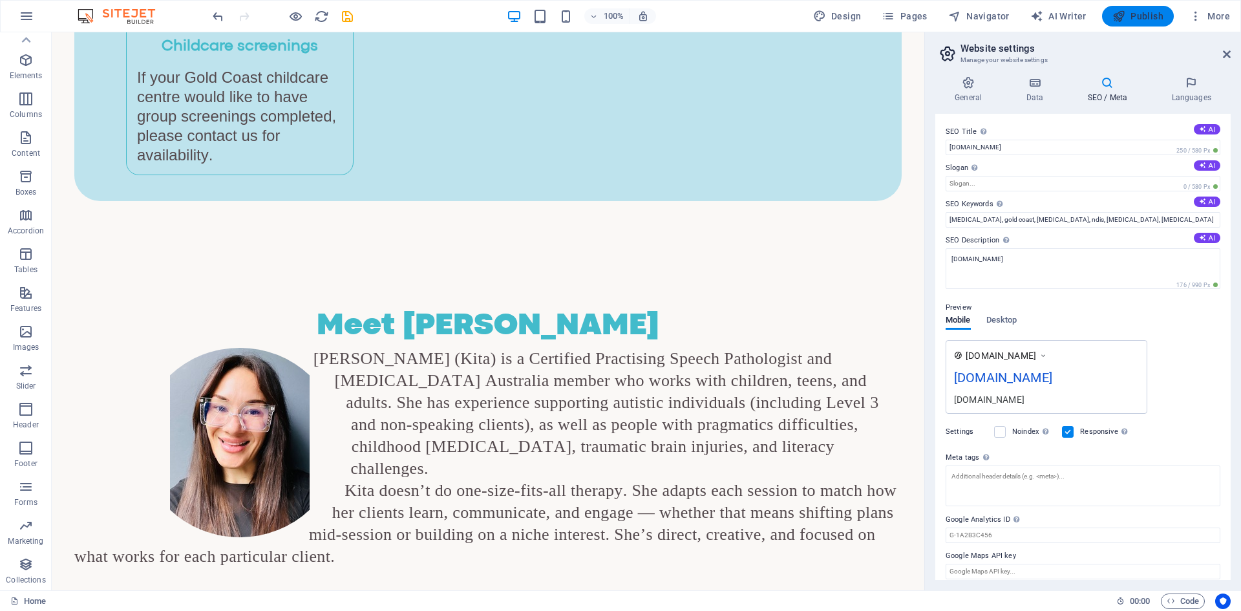
click at [1142, 16] on span "Publish" at bounding box center [1138, 16] width 51 height 13
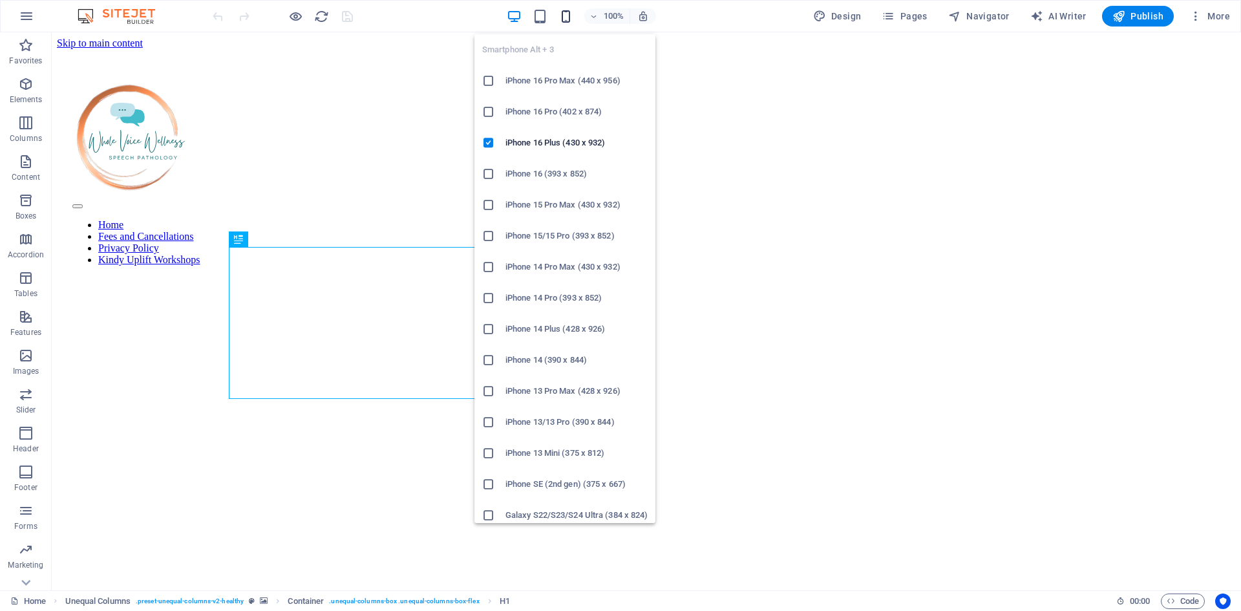
click at [567, 14] on icon "button" at bounding box center [566, 16] width 15 height 15
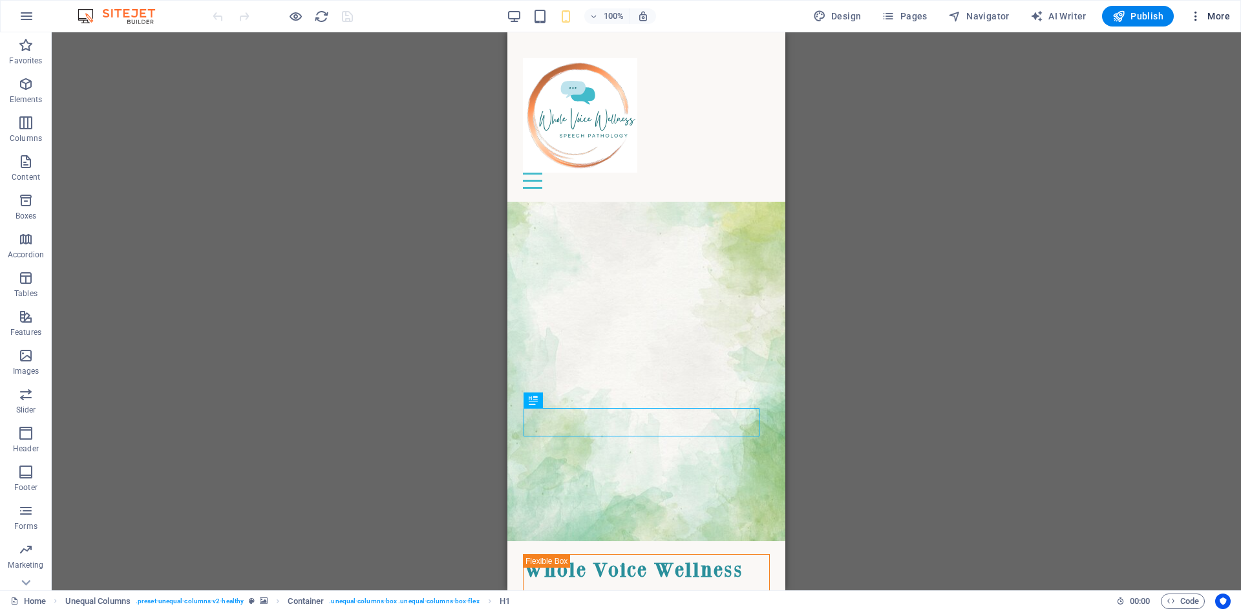
click at [1193, 14] on icon "button" at bounding box center [1196, 16] width 13 height 13
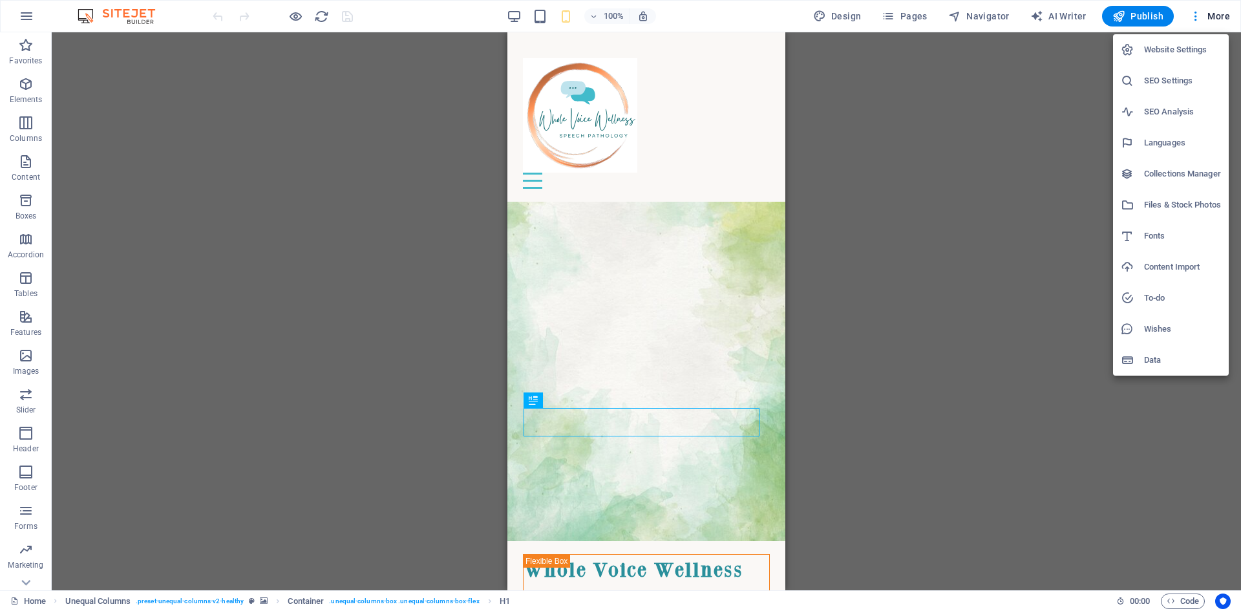
click at [1151, 363] on h6 "Data" at bounding box center [1182, 360] width 77 height 16
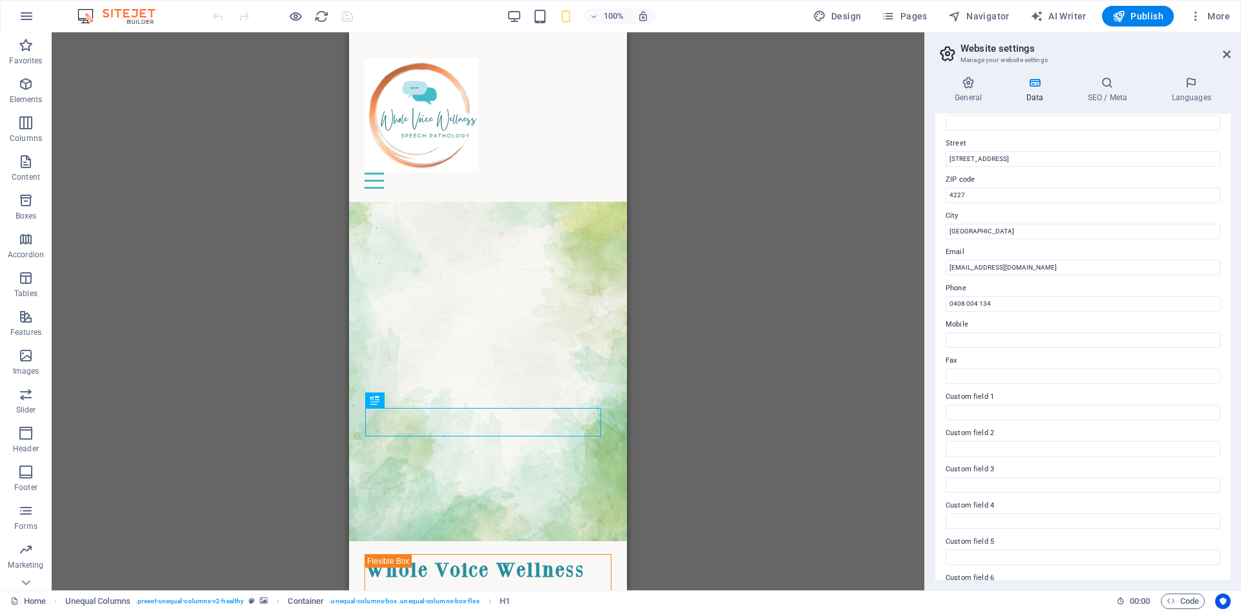
scroll to position [129, 0]
click at [1111, 85] on icon at bounding box center [1107, 82] width 79 height 13
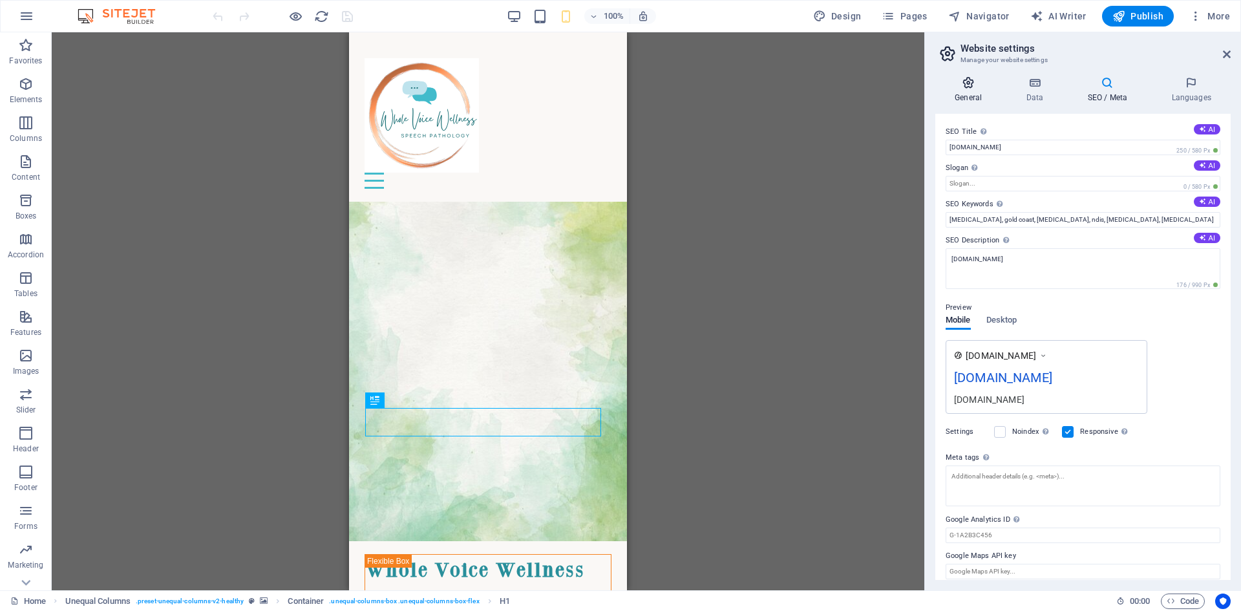
click at [971, 80] on icon at bounding box center [968, 82] width 66 height 13
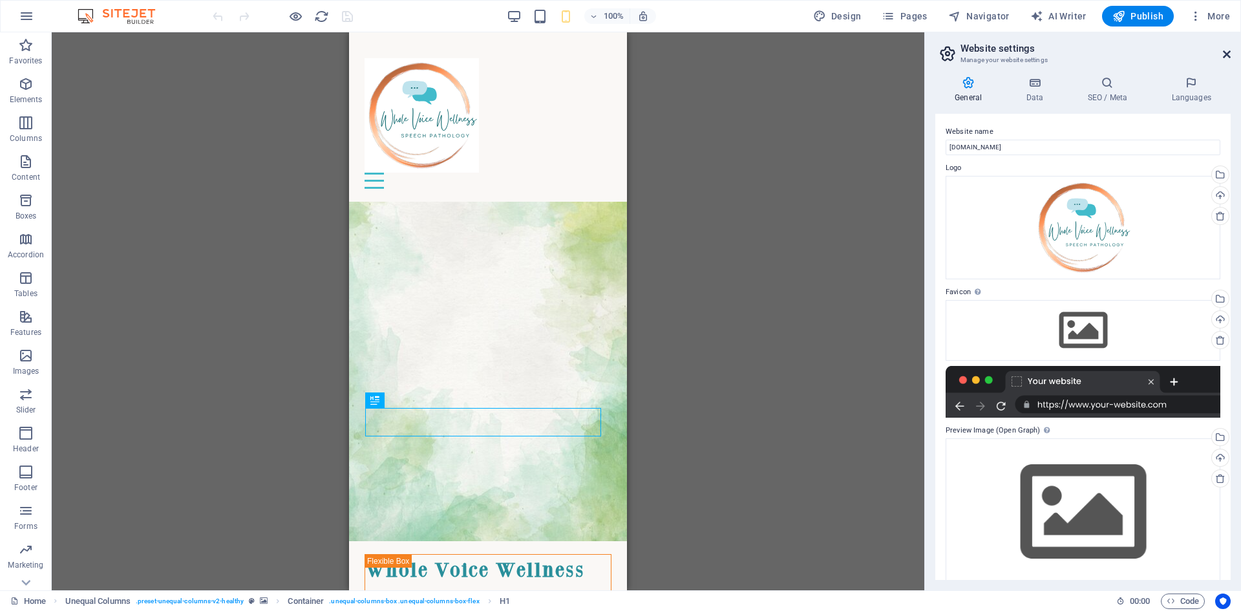
click at [1230, 51] on icon at bounding box center [1227, 54] width 8 height 10
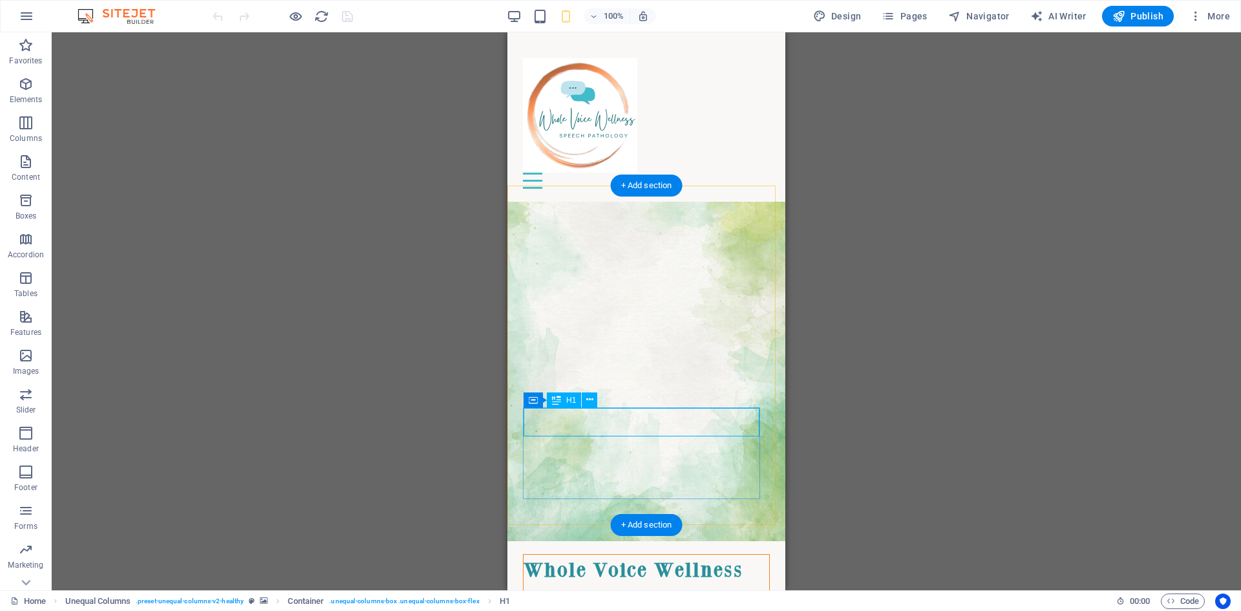
click at [645, 555] on div "Whole Voice Wellness" at bounding box center [647, 569] width 246 height 29
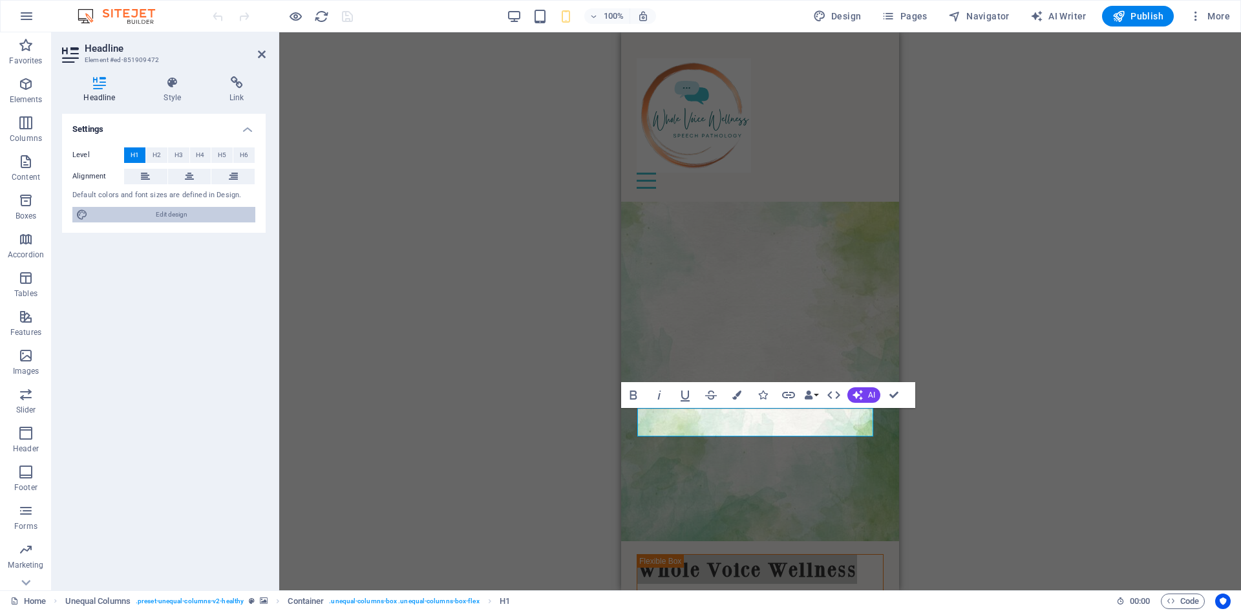
click at [184, 211] on span "Edit design" at bounding box center [172, 215] width 160 height 16
select select "px"
select select "400"
select select "px"
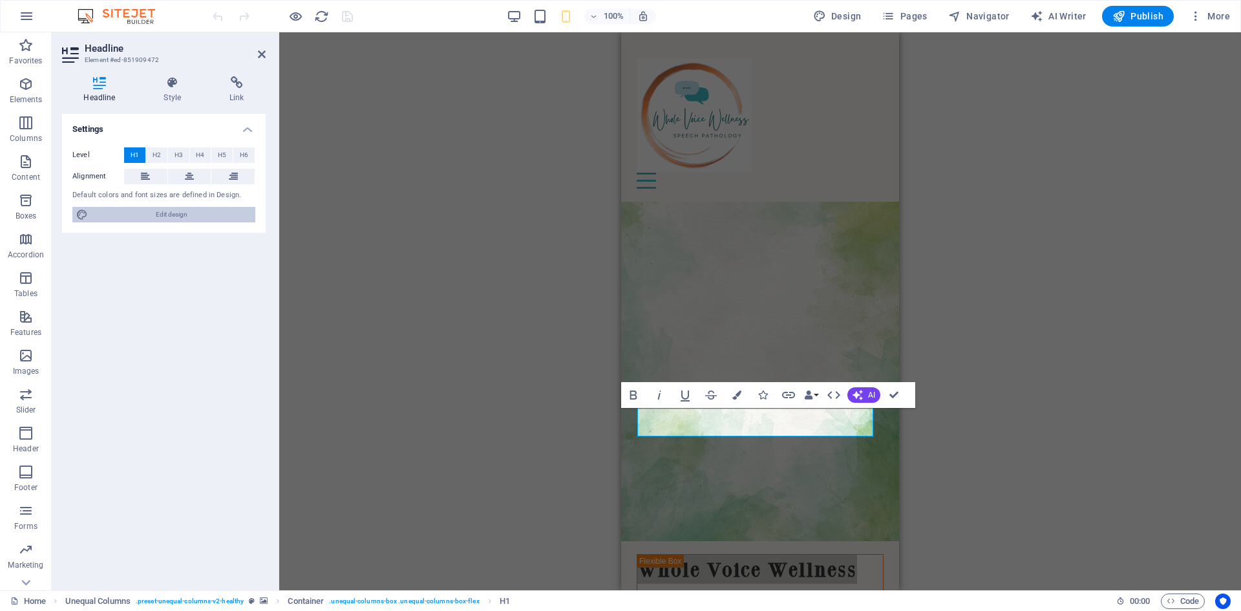
select select "600"
select select "px"
select select "rem"
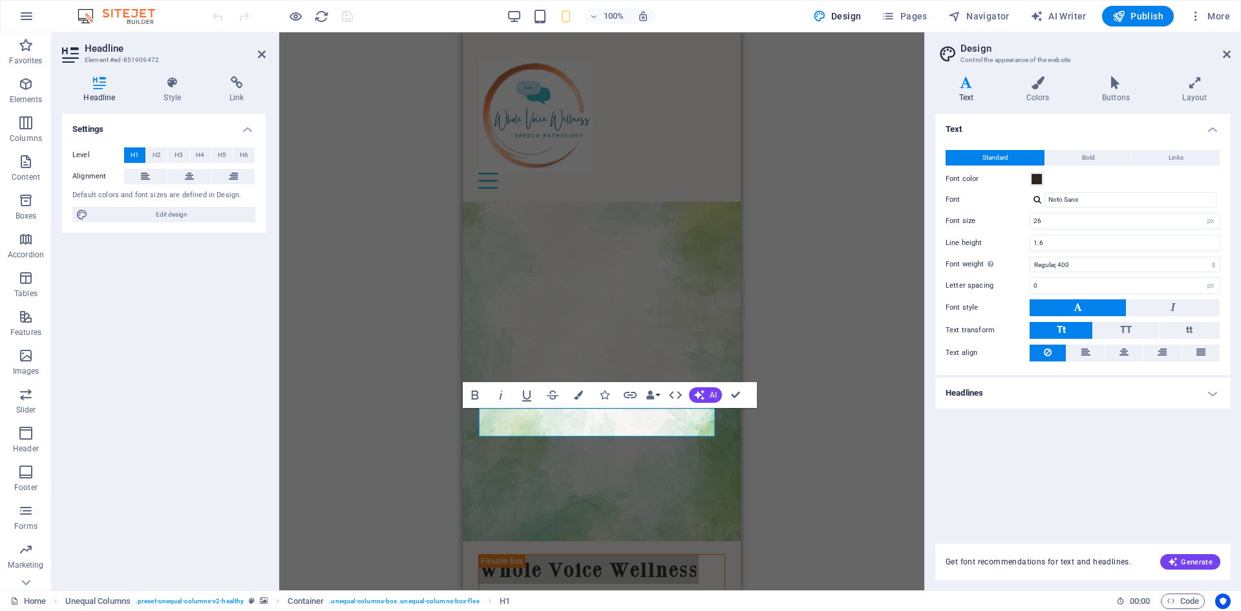
click at [965, 395] on h4 "Headlines" at bounding box center [1082, 393] width 295 height 31
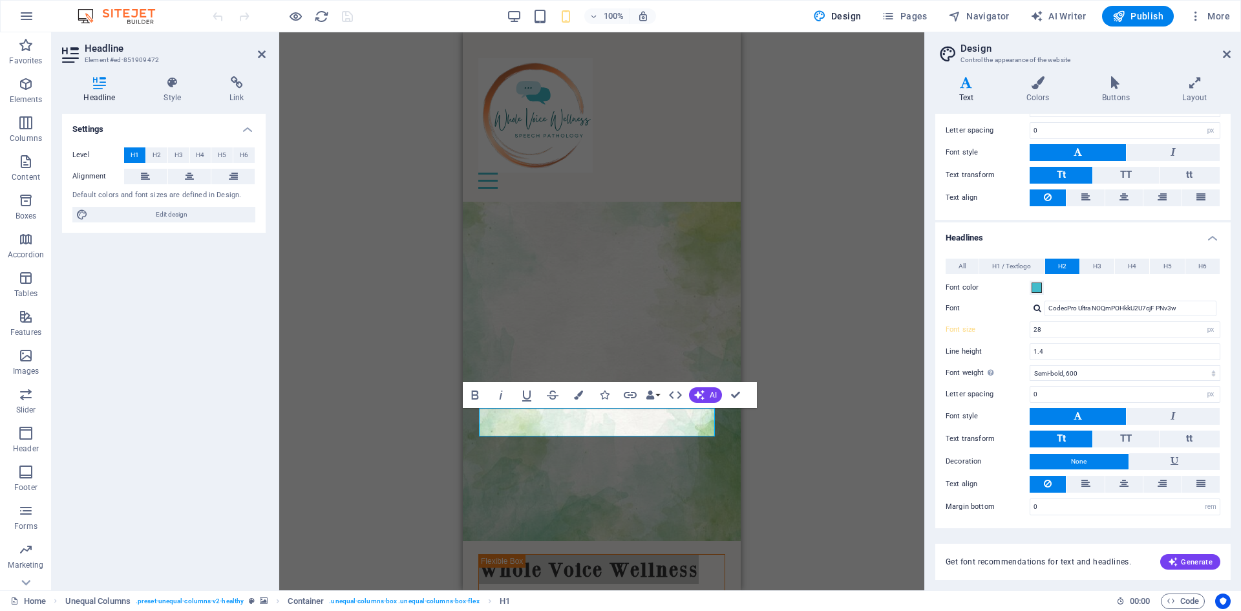
scroll to position [0, 0]
